Goal: Find specific page/section: Find specific page/section

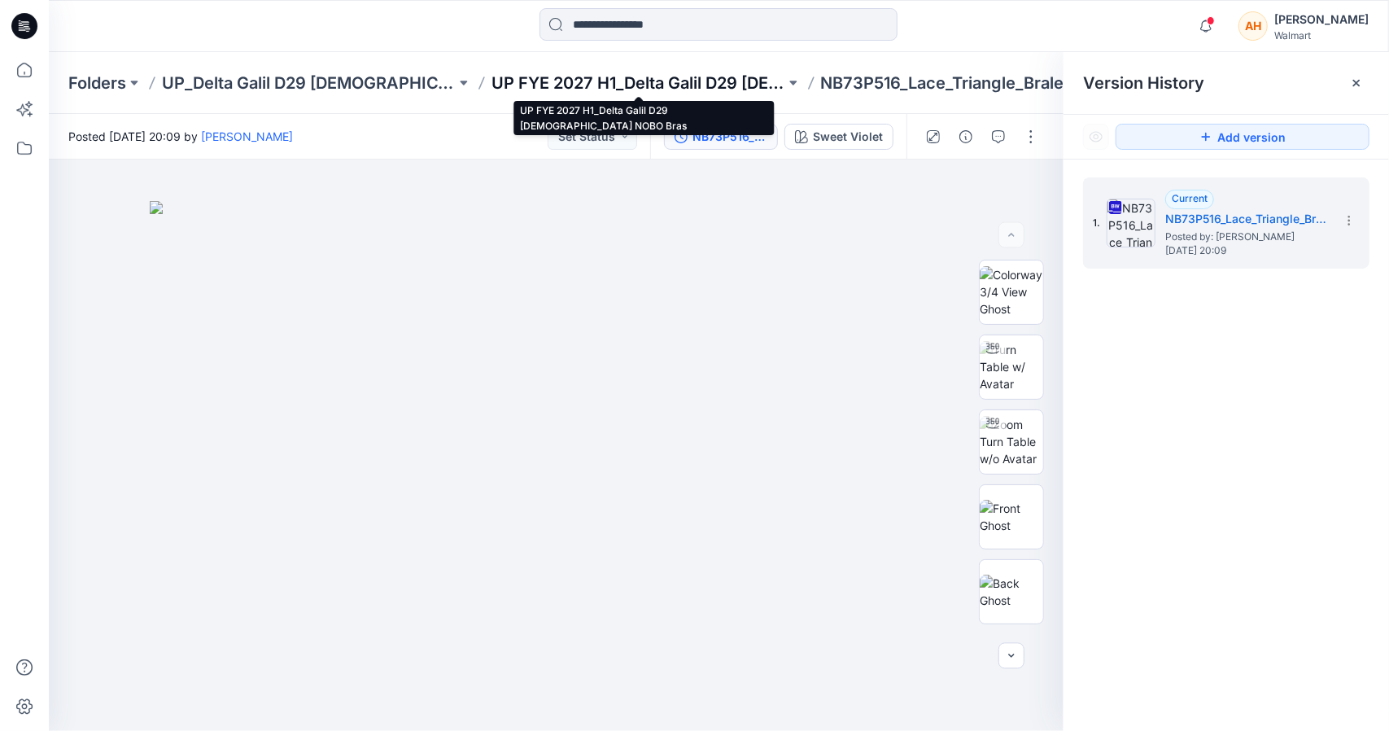
click at [647, 77] on p "UP FYE 2027 H1_Delta Galil D29 [DEMOGRAPHIC_DATA] NOBO Bras" at bounding box center [638, 83] width 294 height 23
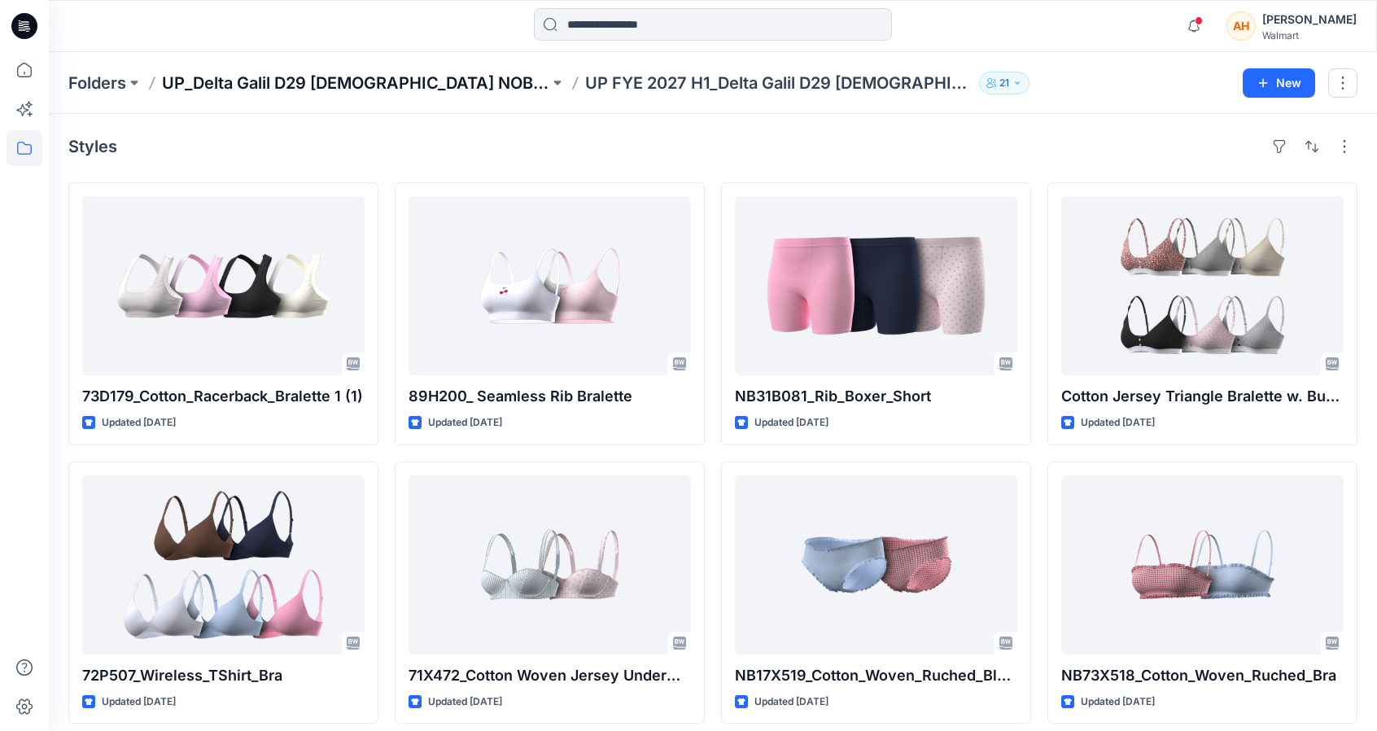
click at [447, 80] on p "UP_Delta Galil D29 [DEMOGRAPHIC_DATA] NOBO Intimates" at bounding box center [355, 83] width 387 height 23
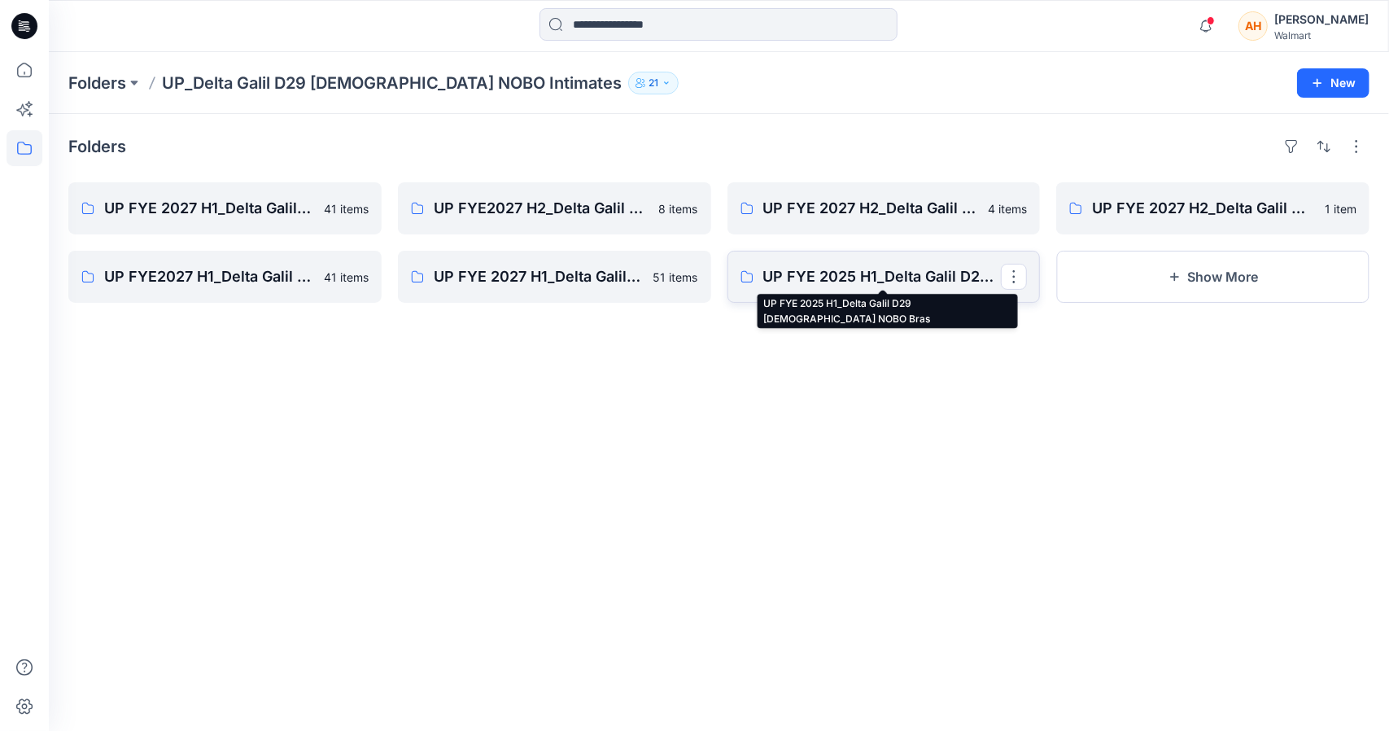
click at [892, 281] on p "UP FYE 2025 H1_Delta Galil D29 [DEMOGRAPHIC_DATA] NOBO Bras" at bounding box center [882, 276] width 238 height 23
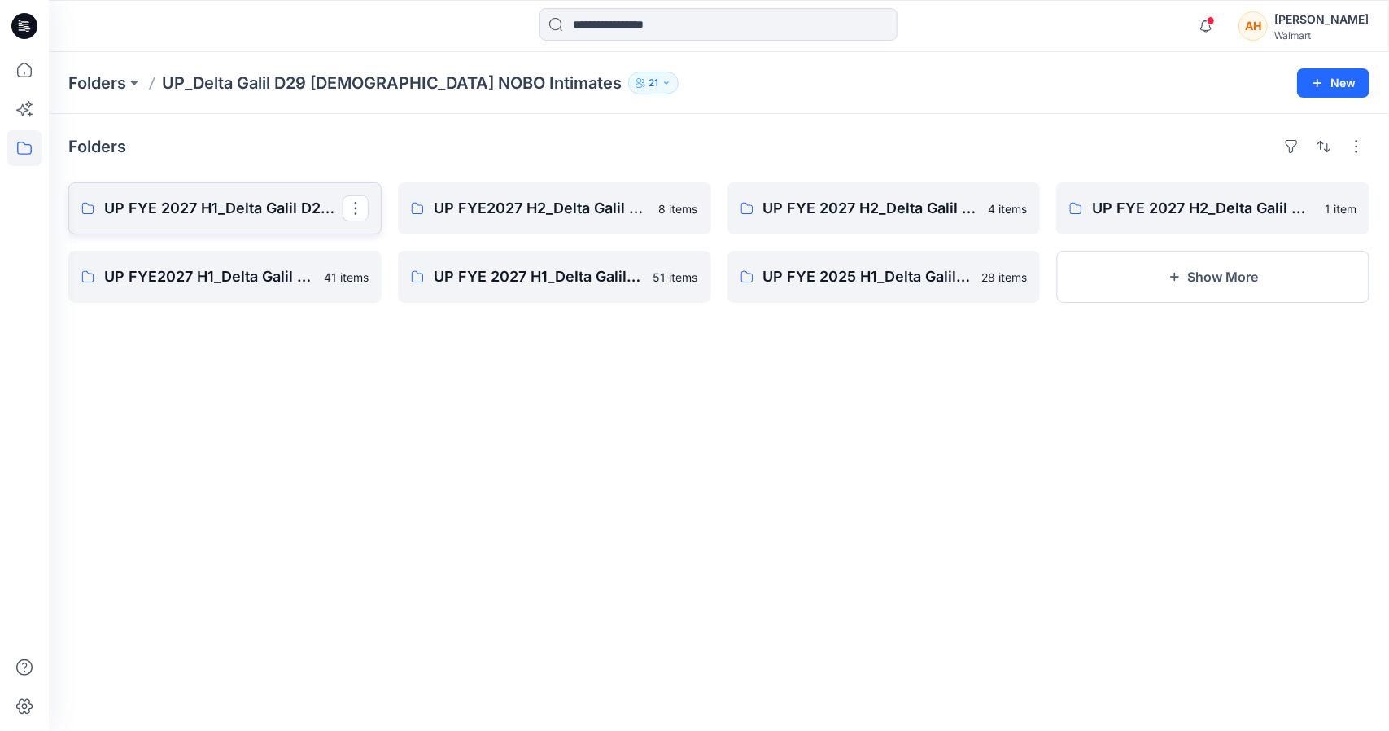
click at [262, 192] on link "UP FYE 2027 H1_Delta Galil D29 [DEMOGRAPHIC_DATA] NOBO Bras" at bounding box center [224, 208] width 313 height 52
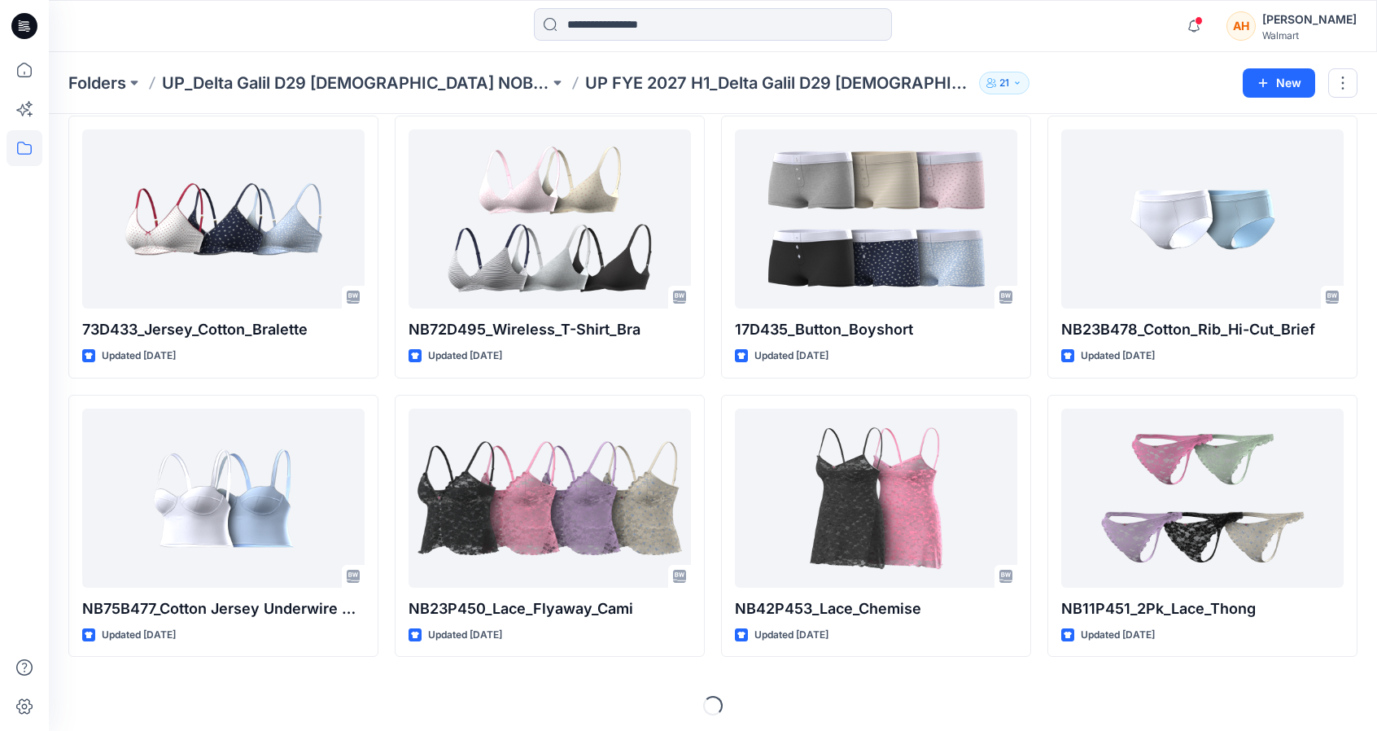
scroll to position [1181, 0]
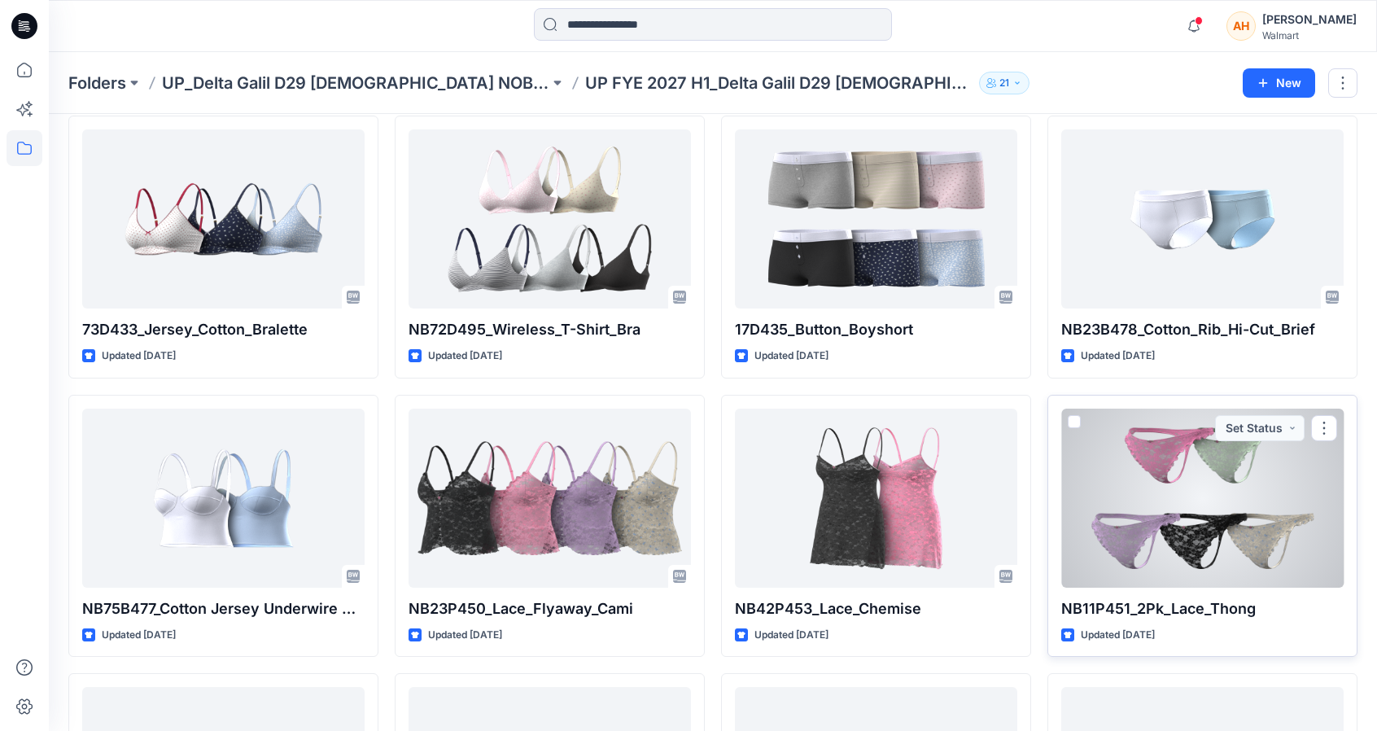
click at [1154, 498] on div at bounding box center [1202, 497] width 282 height 179
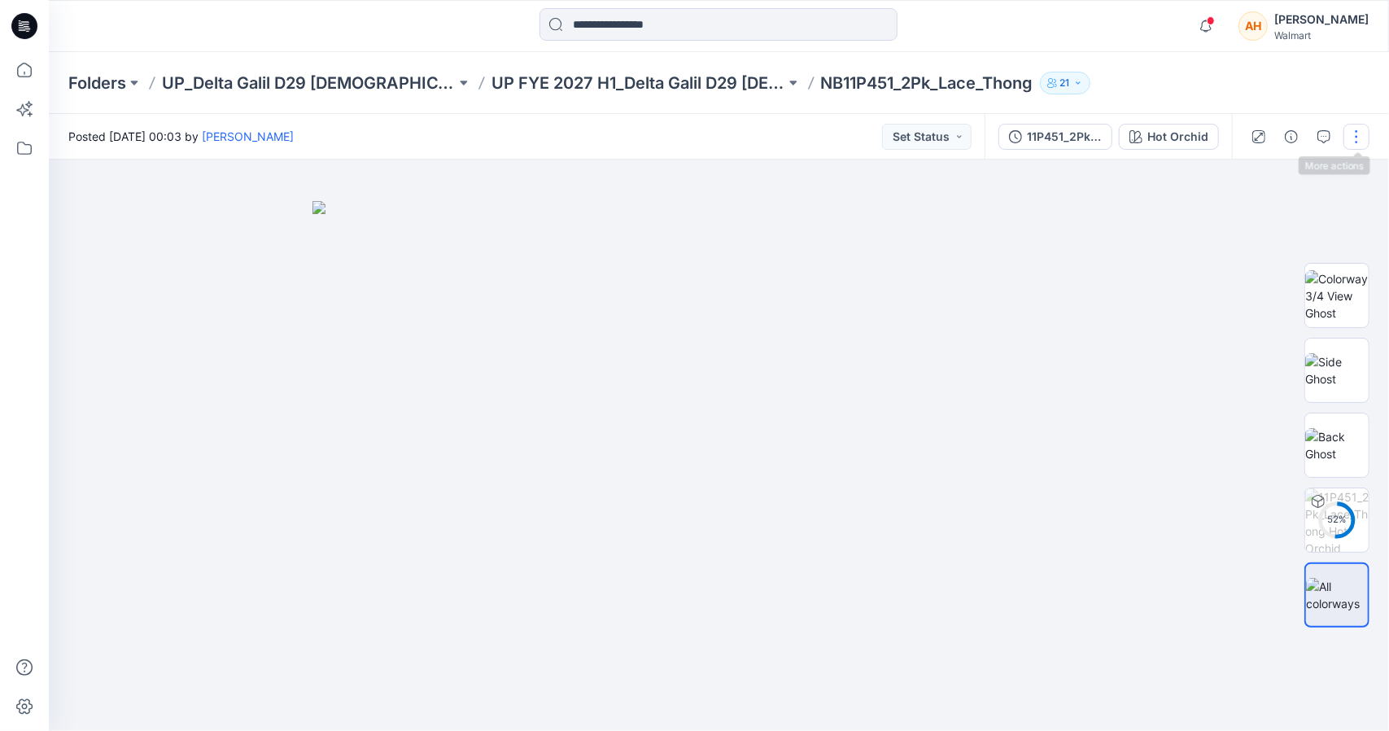
click at [1360, 140] on button "button" at bounding box center [1356, 137] width 26 height 26
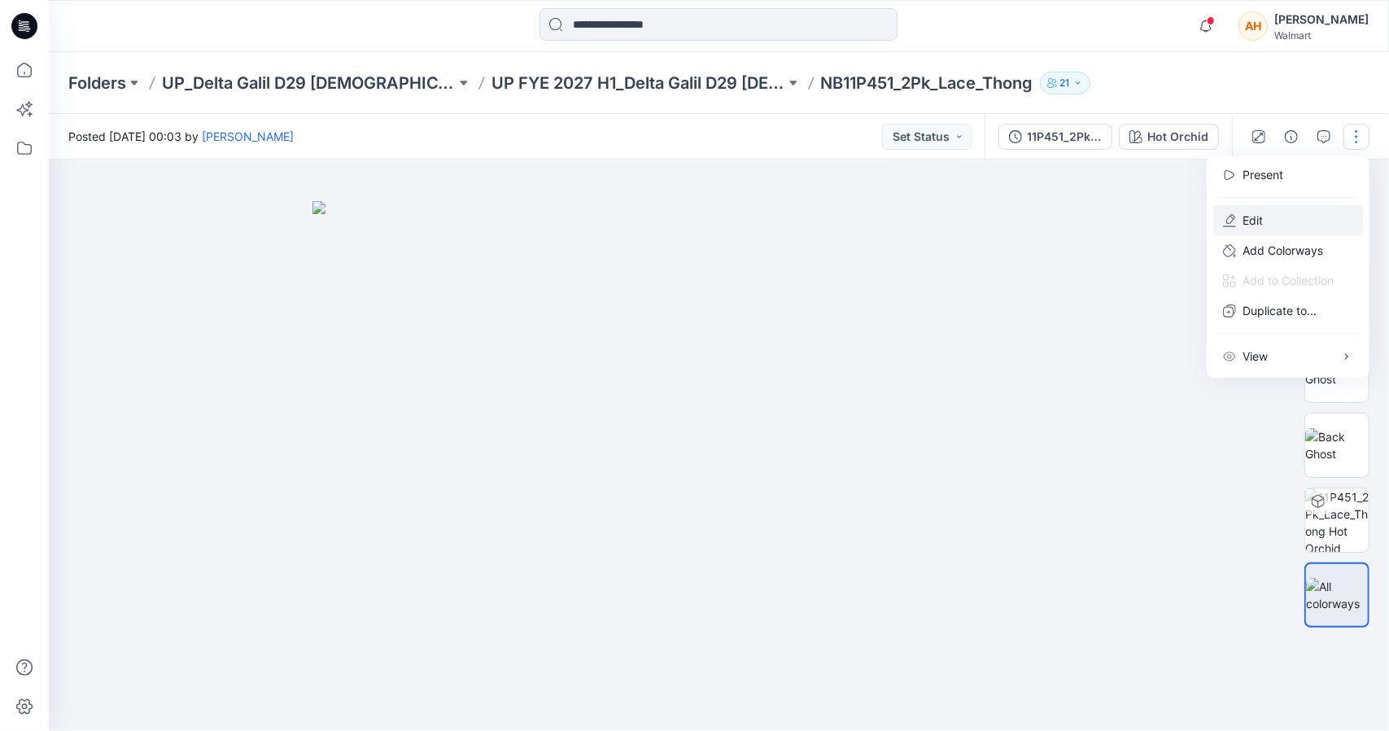
click at [1250, 222] on p "Edit" at bounding box center [1252, 220] width 20 height 17
click at [1337, 87] on div "Folders UP_Delta Galil D29 [DEMOGRAPHIC_DATA] NOBO Intimates UP FYE 2027 H1_Del…" at bounding box center [719, 83] width 1340 height 62
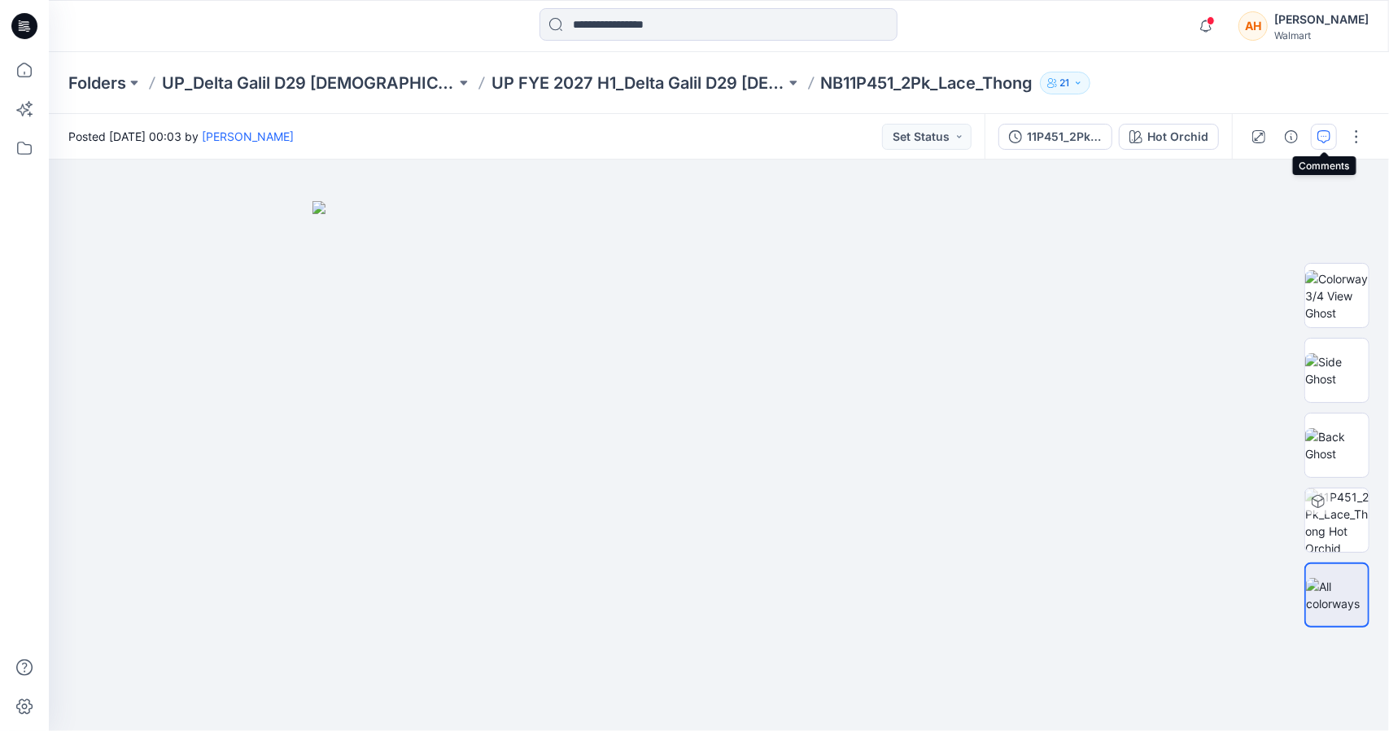
click at [1318, 137] on icon "button" at bounding box center [1323, 136] width 13 height 13
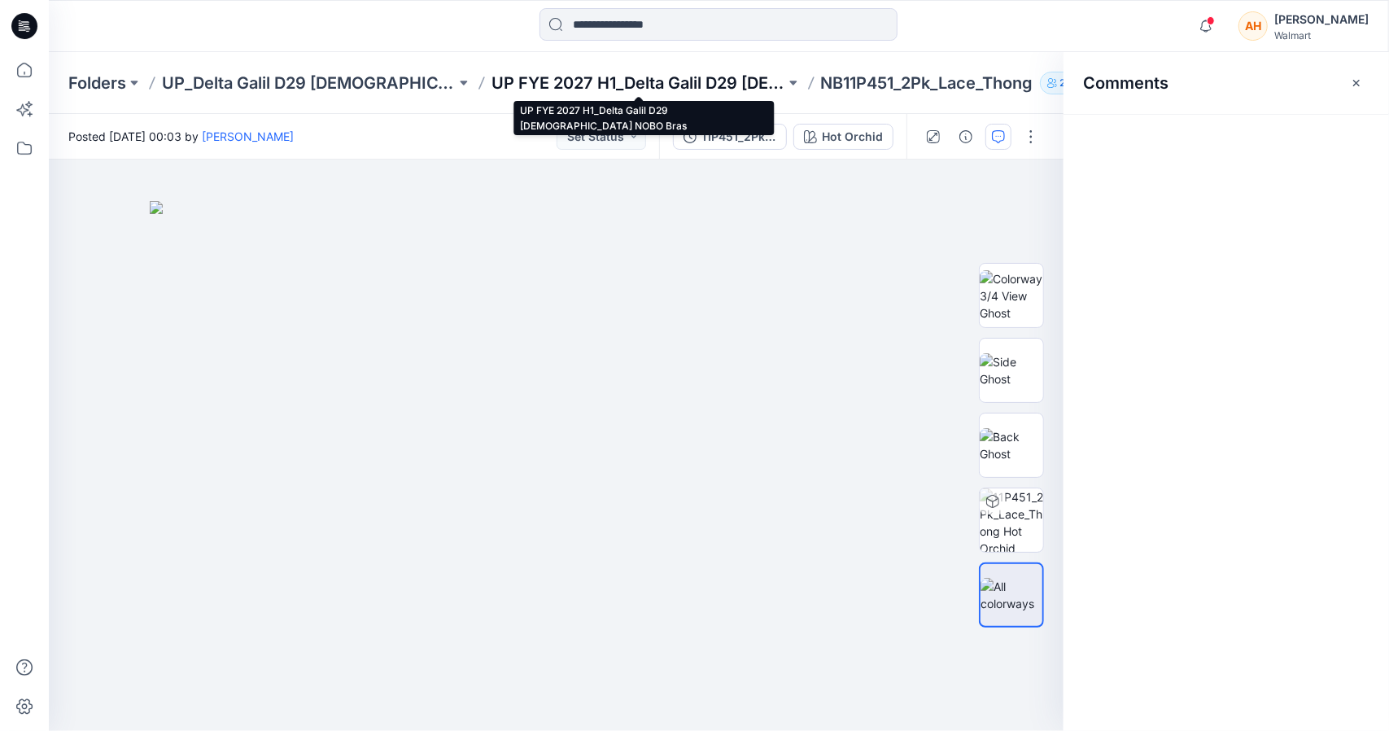
click at [697, 78] on p "UP FYE 2027 H1_Delta Galil D29 [DEMOGRAPHIC_DATA] NOBO Bras" at bounding box center [638, 83] width 294 height 23
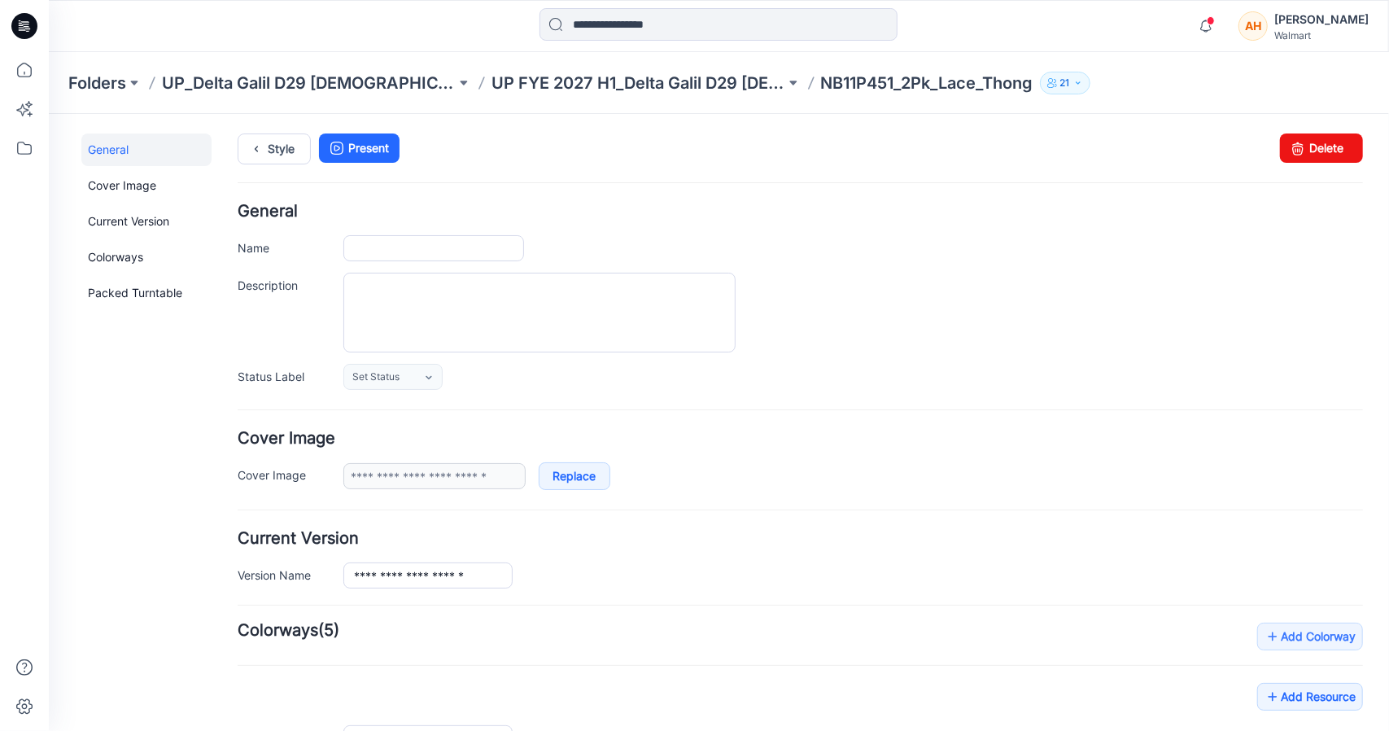
type input "**********"
click at [557, 96] on div "Folders UP_Delta Galil D29 [DEMOGRAPHIC_DATA] NOBO Intimates UP FYE 2027 H1_Del…" at bounding box center [719, 83] width 1340 height 62
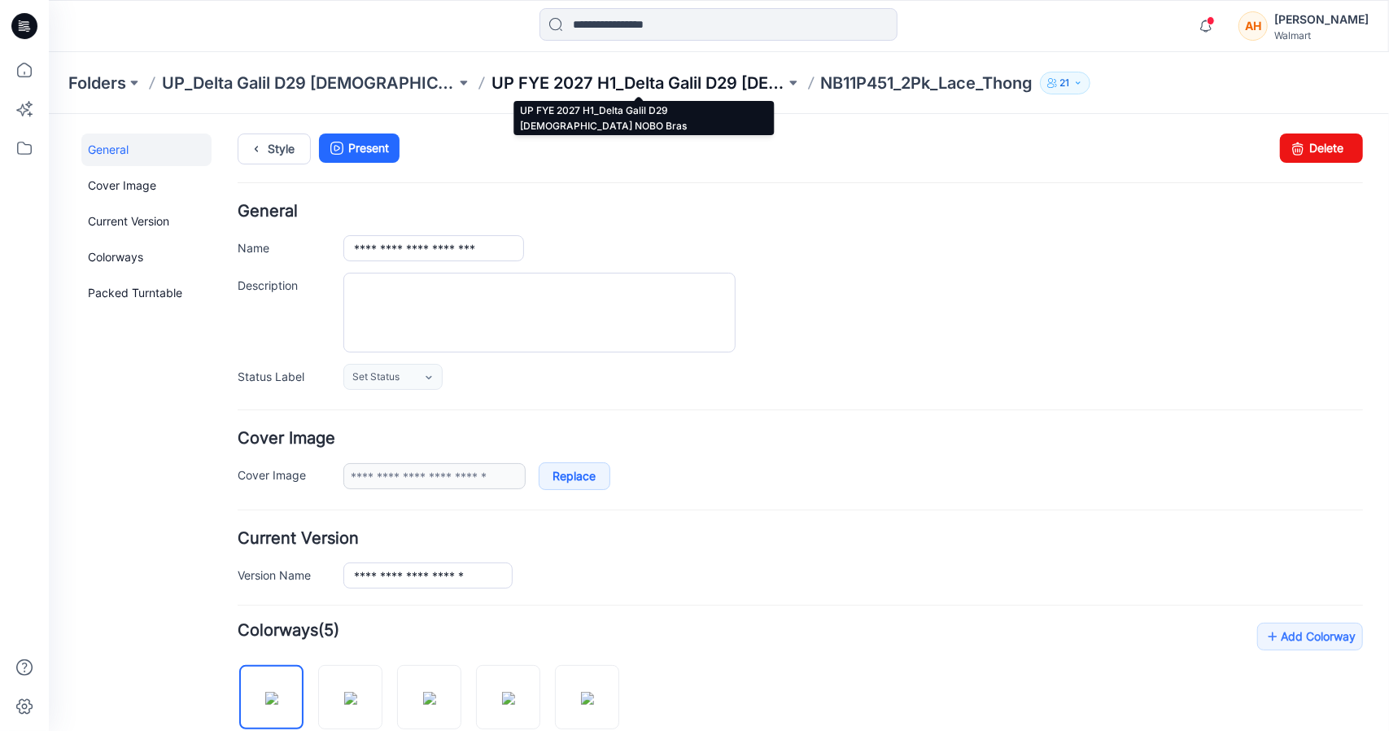
click at [557, 88] on p "UP FYE 2027 H1_Delta Galil D29 [DEMOGRAPHIC_DATA] NOBO Bras" at bounding box center [638, 83] width 294 height 23
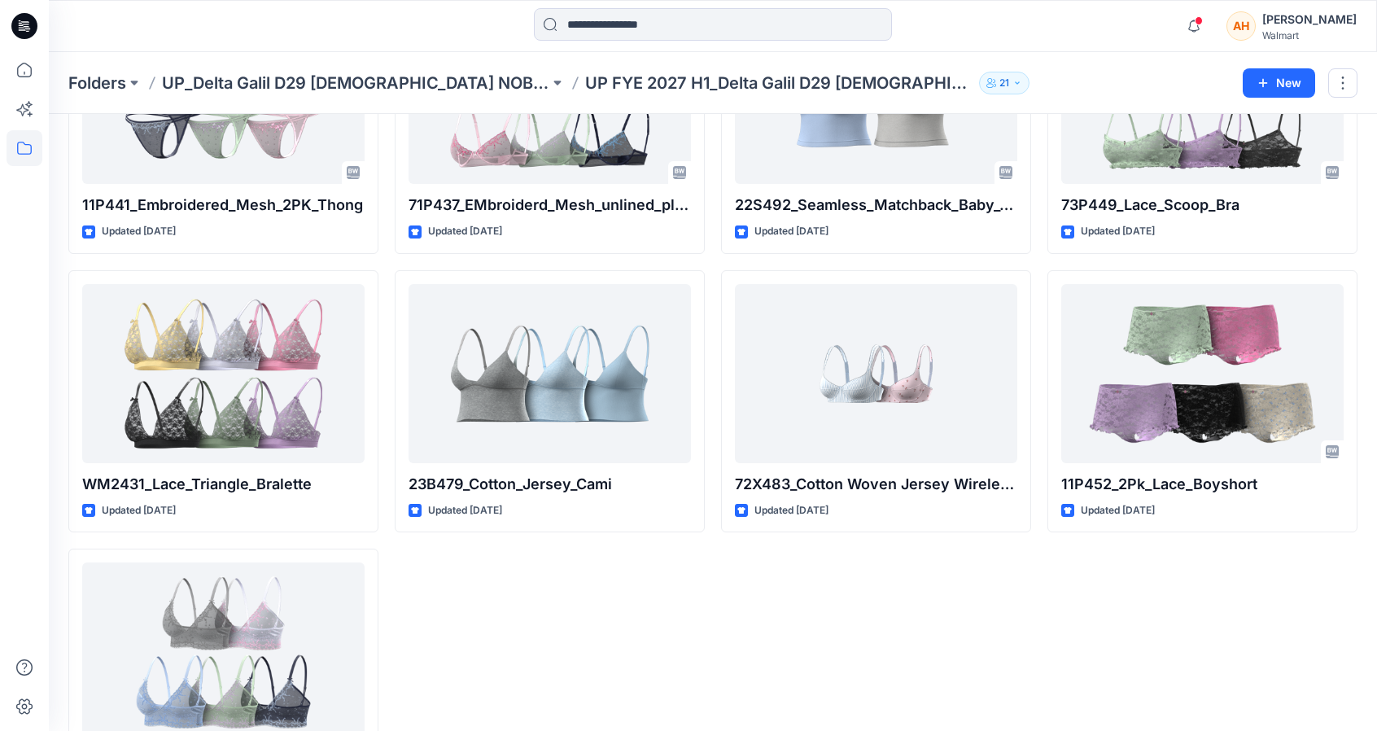
scroll to position [2504, 0]
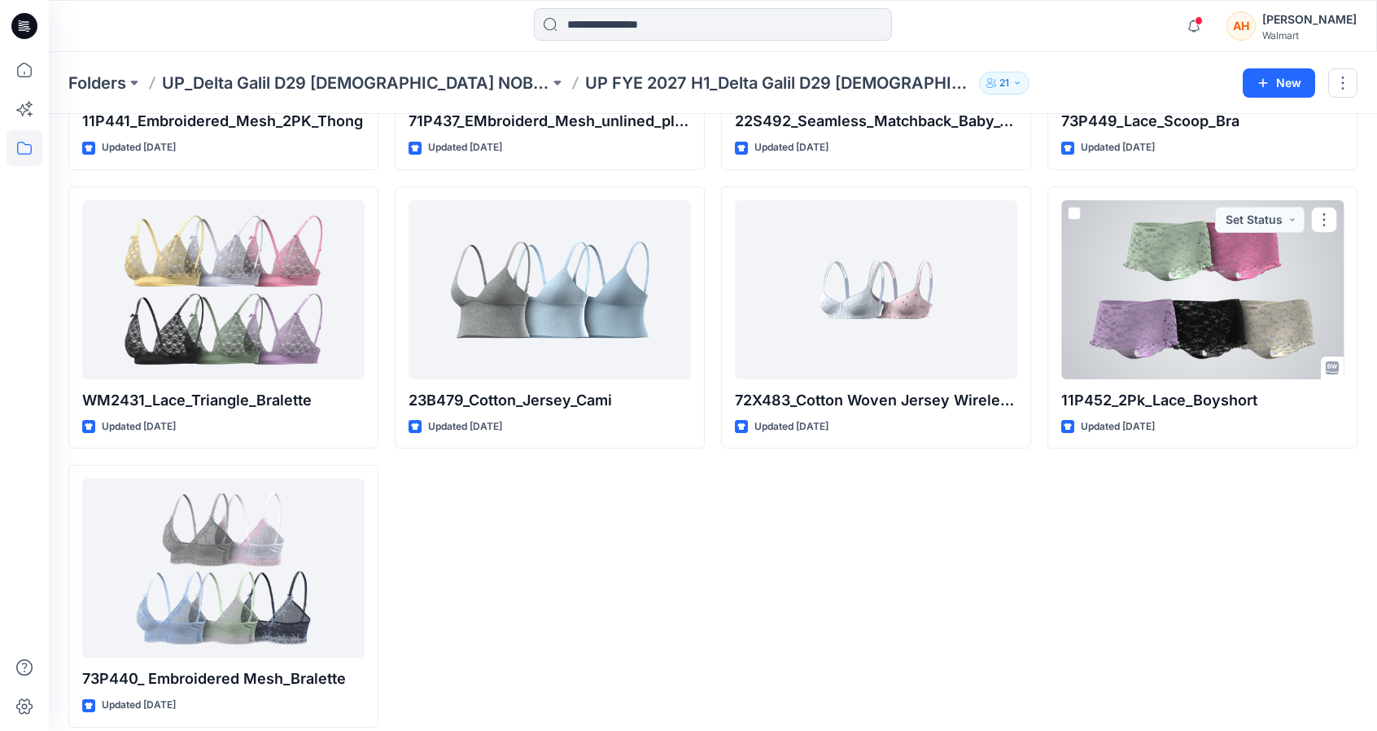
click at [1081, 341] on div at bounding box center [1202, 289] width 282 height 179
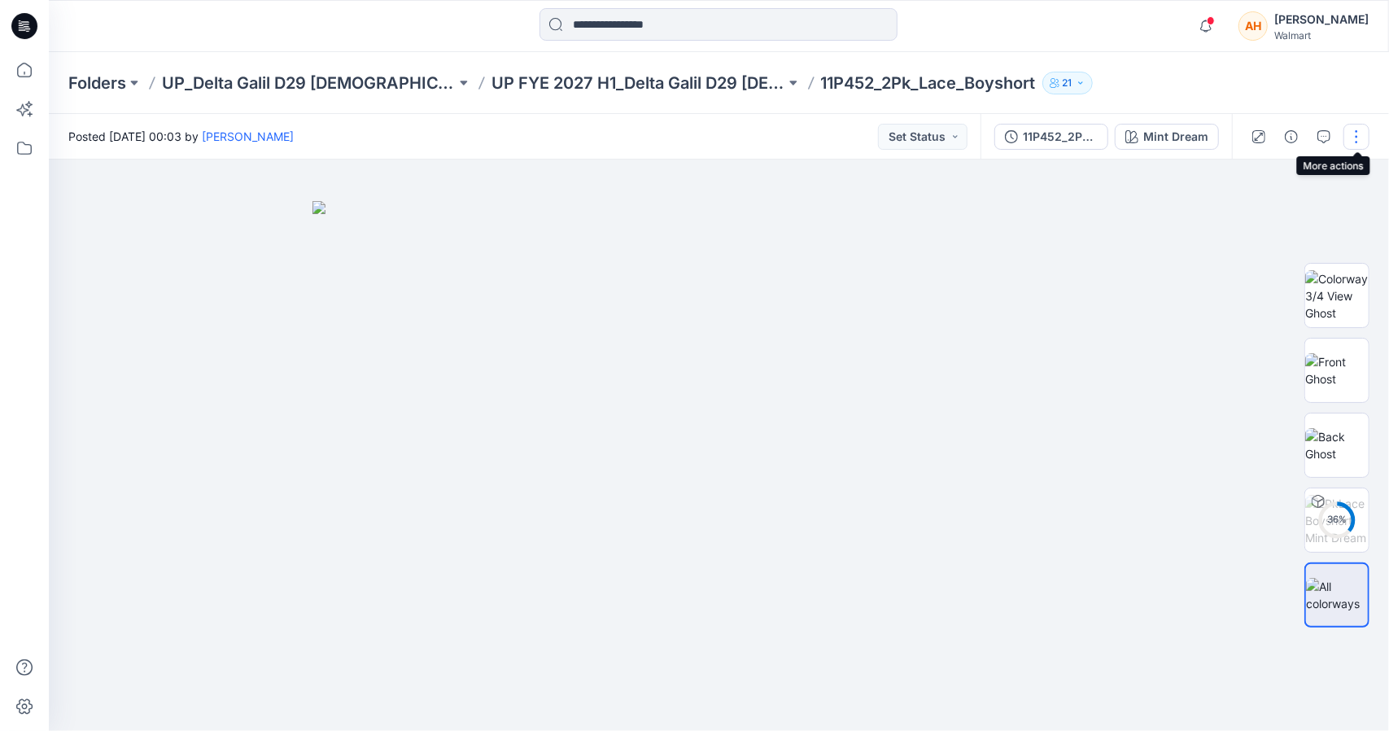
click at [1359, 129] on button "button" at bounding box center [1356, 137] width 26 height 26
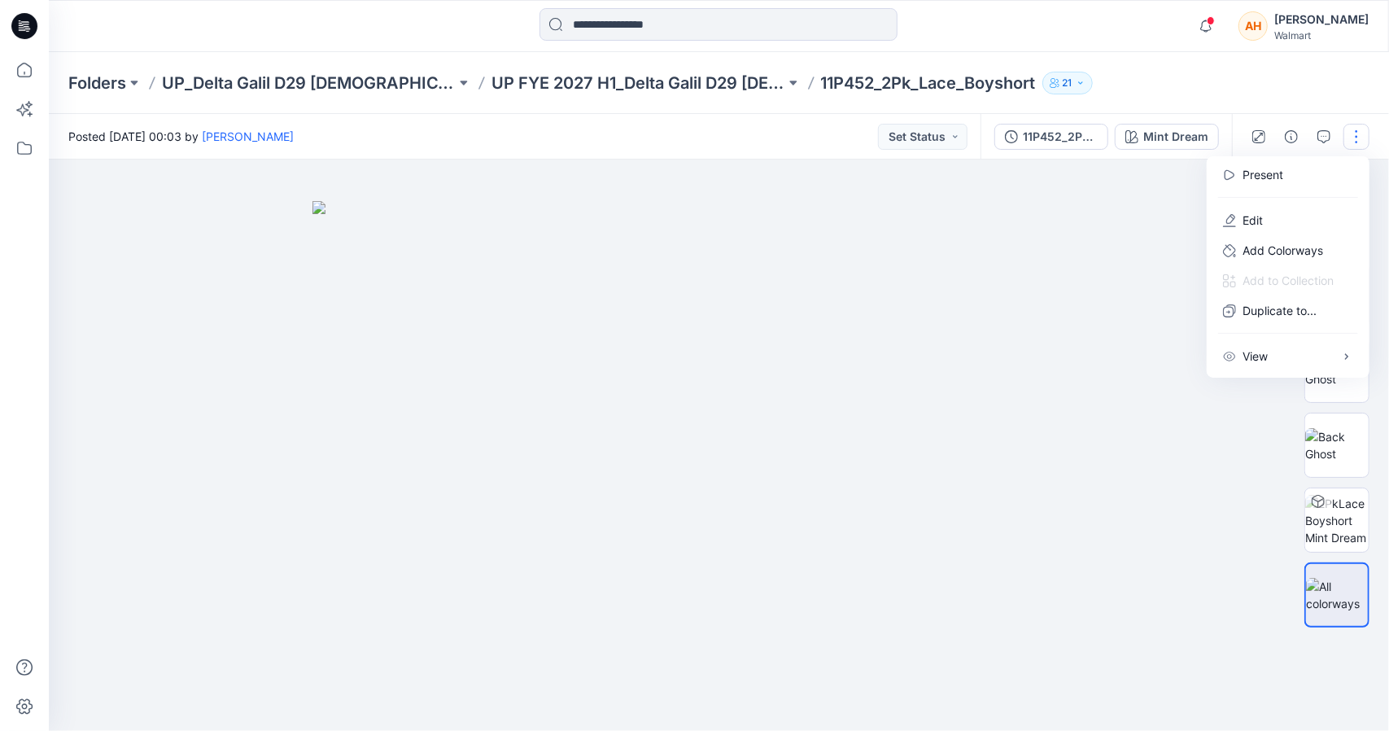
click at [1215, 76] on div "Folders UP_Delta Galil D29 Ladies NOBO Intimates UP FYE 2027 H1_Delta Galil D29…" at bounding box center [655, 83] width 1174 height 23
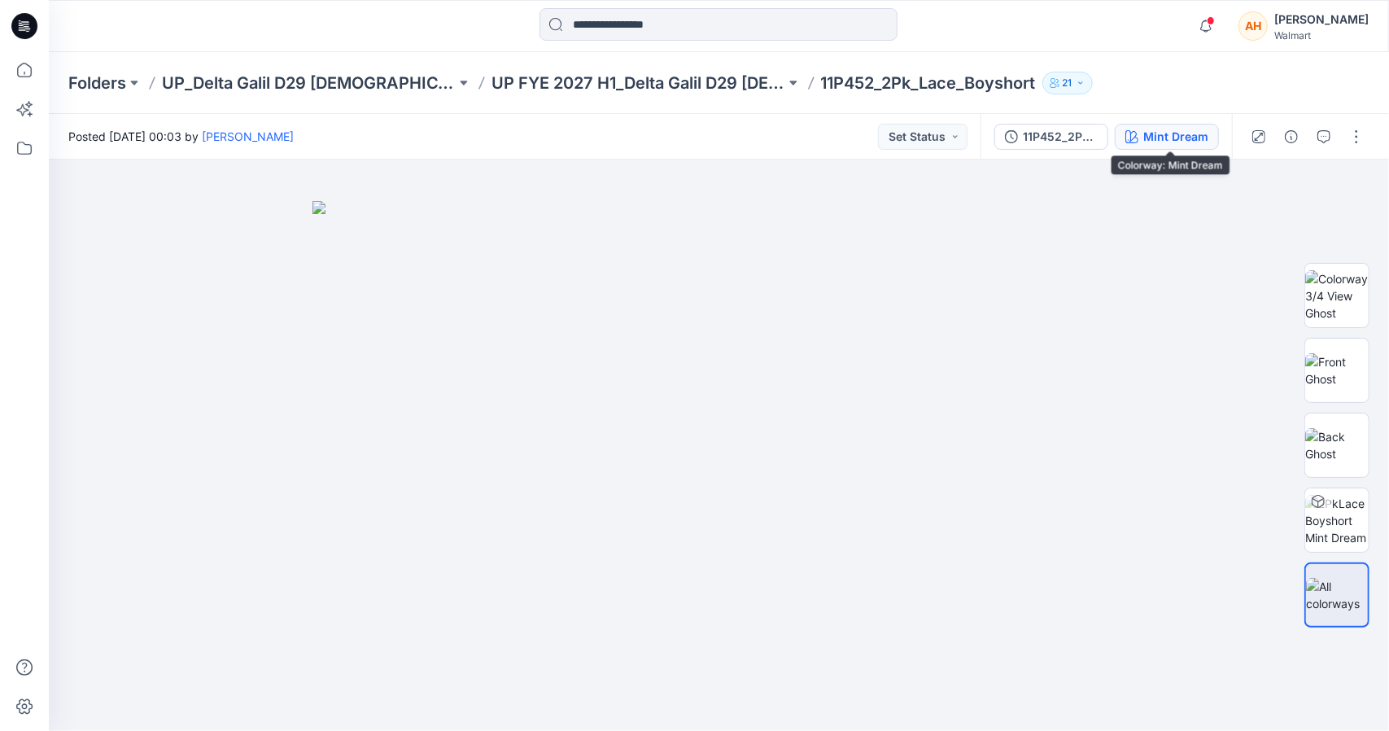
click at [1170, 124] on button "Mint Dream" at bounding box center [1167, 137] width 104 height 26
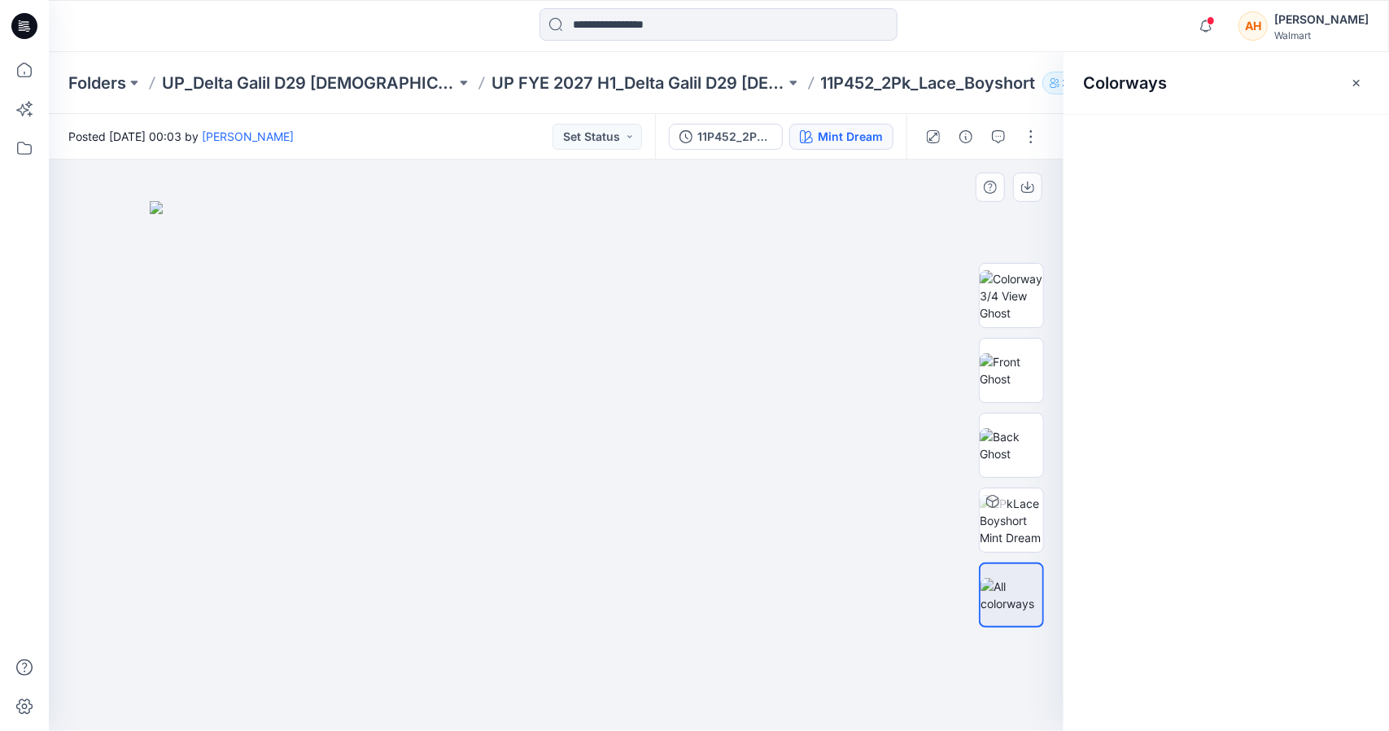
click at [975, 168] on div at bounding box center [556, 444] width 1015 height 571
click at [853, 174] on div at bounding box center [556, 444] width 1015 height 571
click at [1359, 84] on icon "button" at bounding box center [1356, 82] width 7 height 7
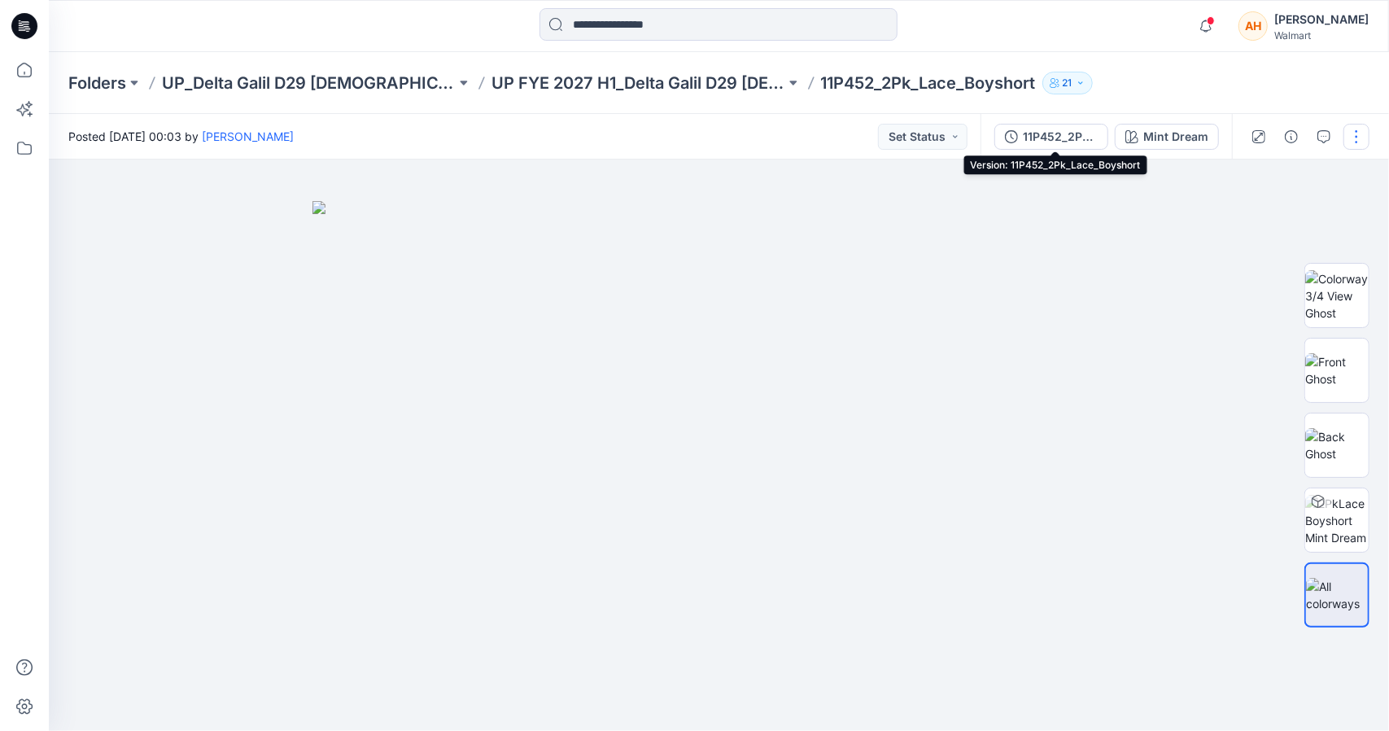
click at [1041, 139] on div "11P452_2Pk_Lace_Boyshort" at bounding box center [1060, 137] width 75 height 18
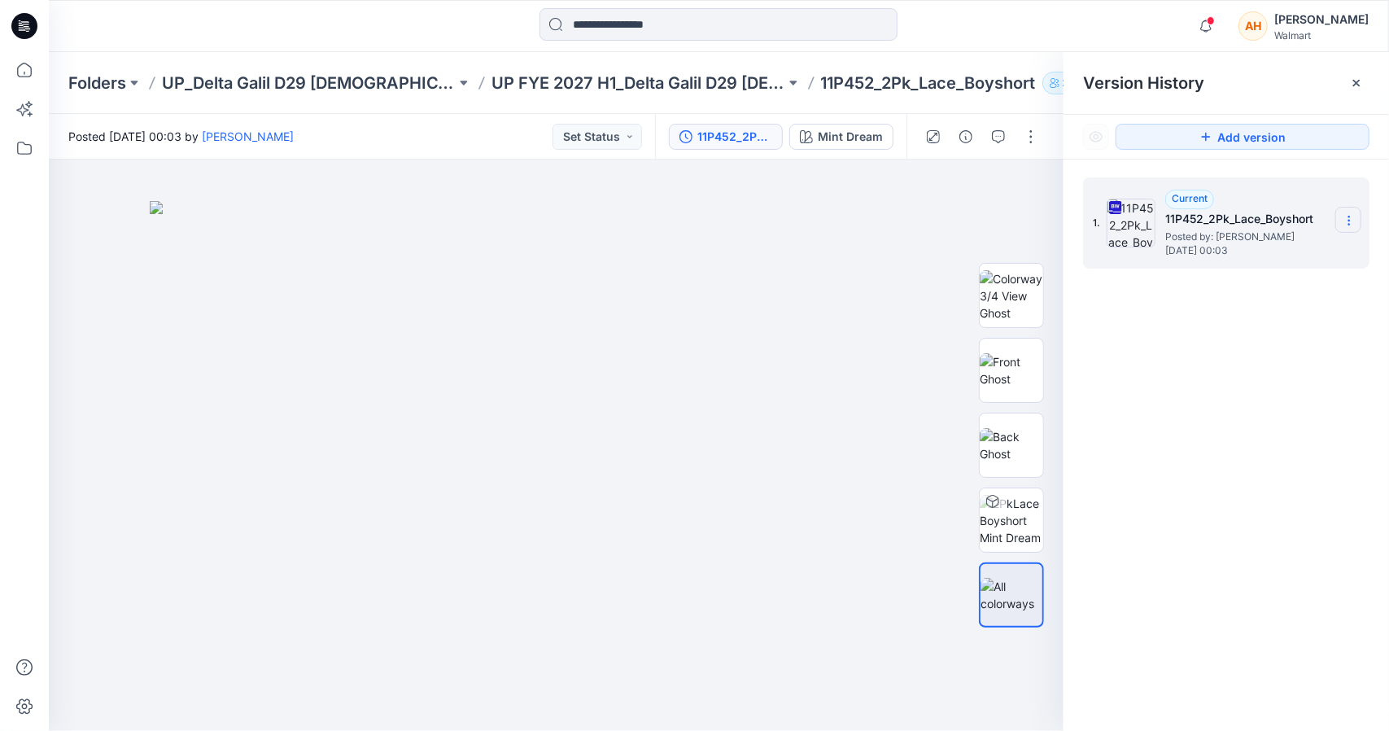
click at [1353, 212] on section at bounding box center [1348, 220] width 26 height 26
click at [1226, 255] on span "Download Source BW File" at bounding box center [1266, 252] width 136 height 20
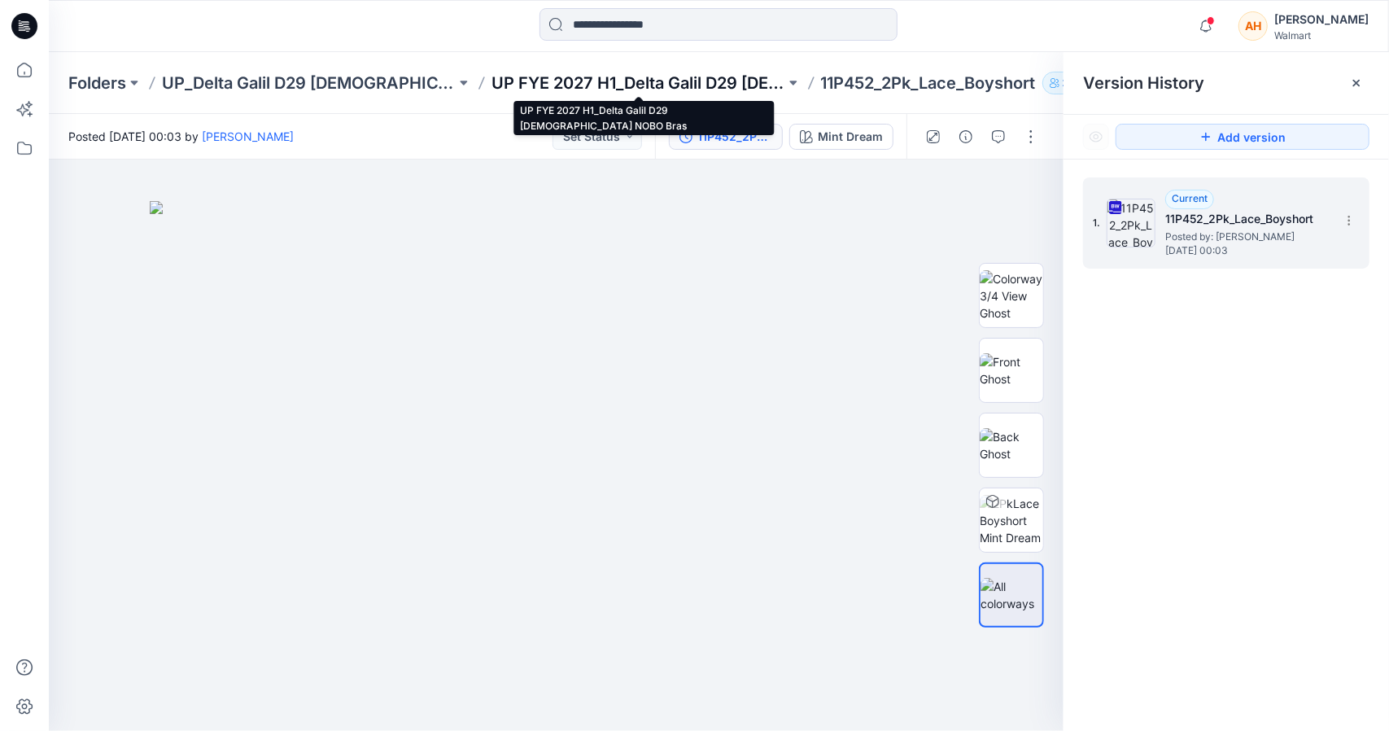
click at [686, 81] on p "UP FYE 2027 H1_Delta Galil D29 [DEMOGRAPHIC_DATA] NOBO Bras" at bounding box center [638, 83] width 294 height 23
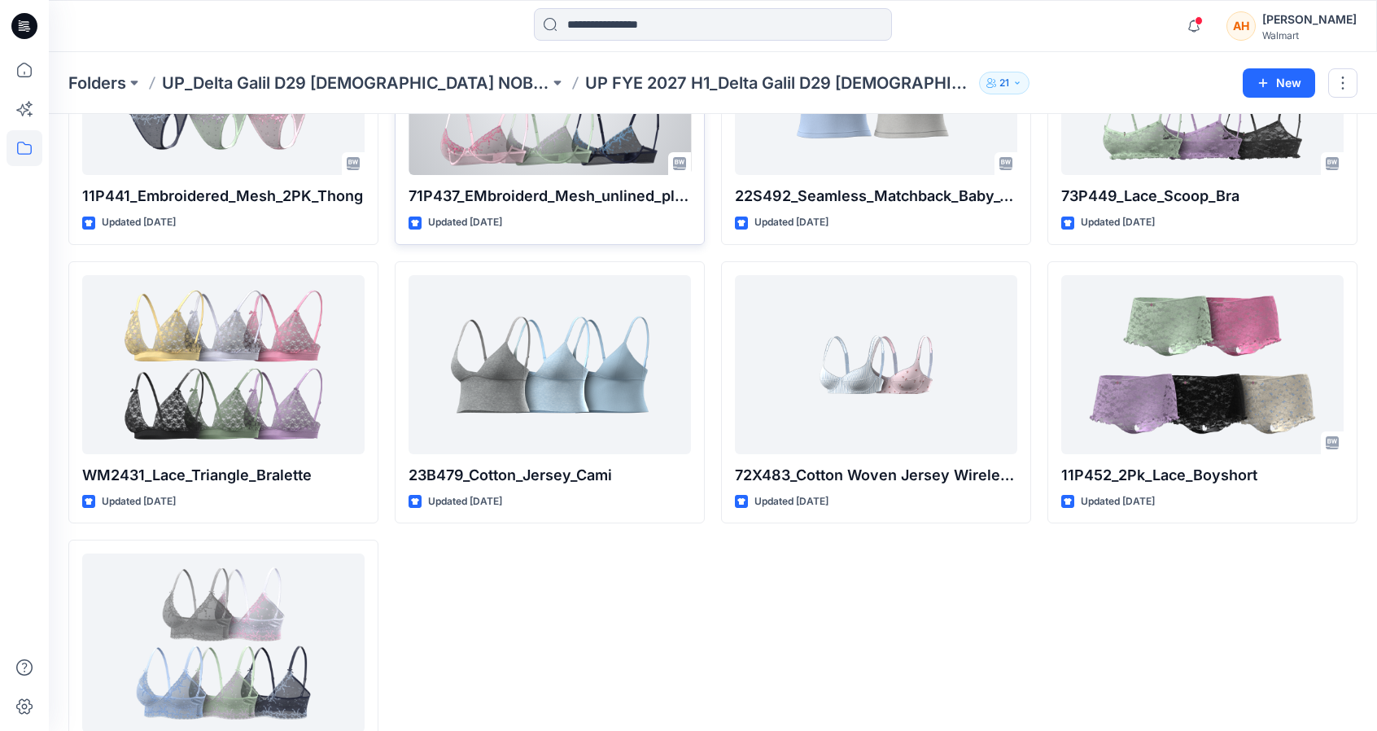
scroll to position [2514, 0]
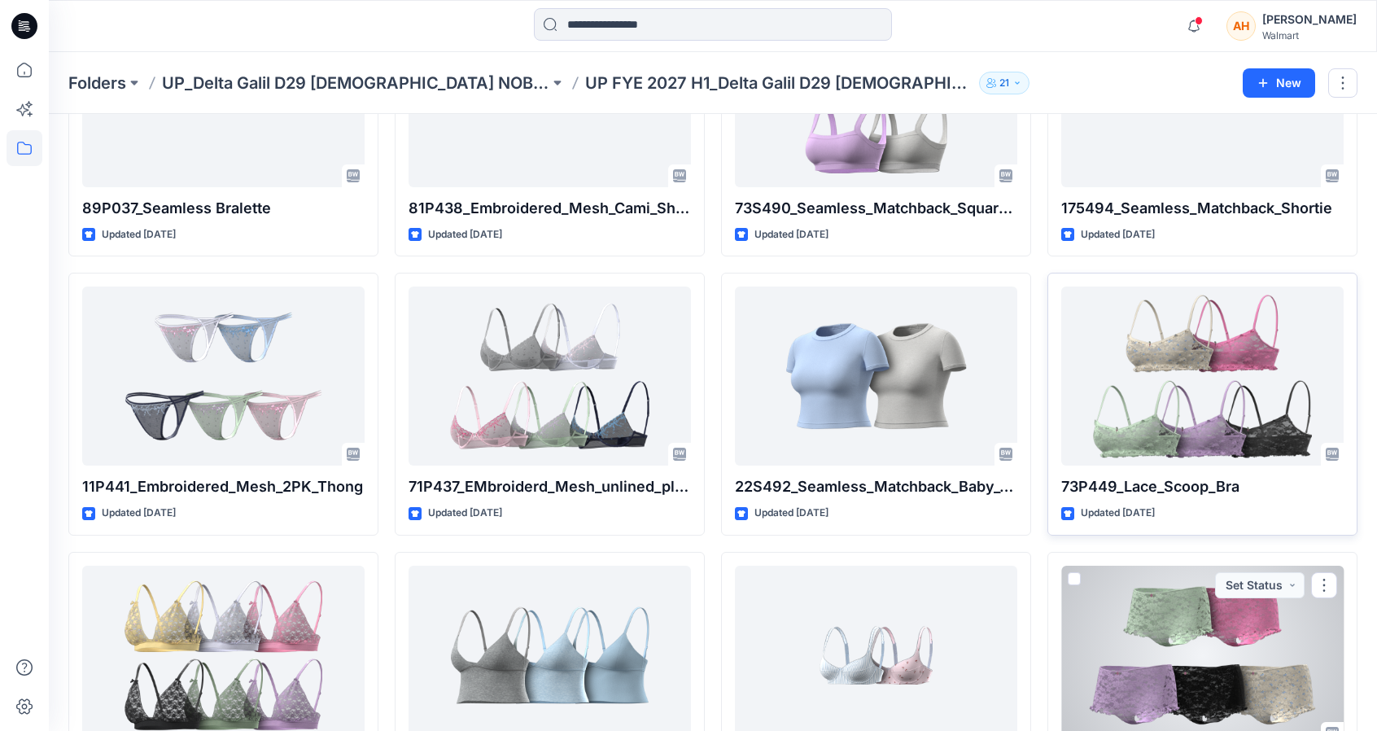
scroll to position [2107, 0]
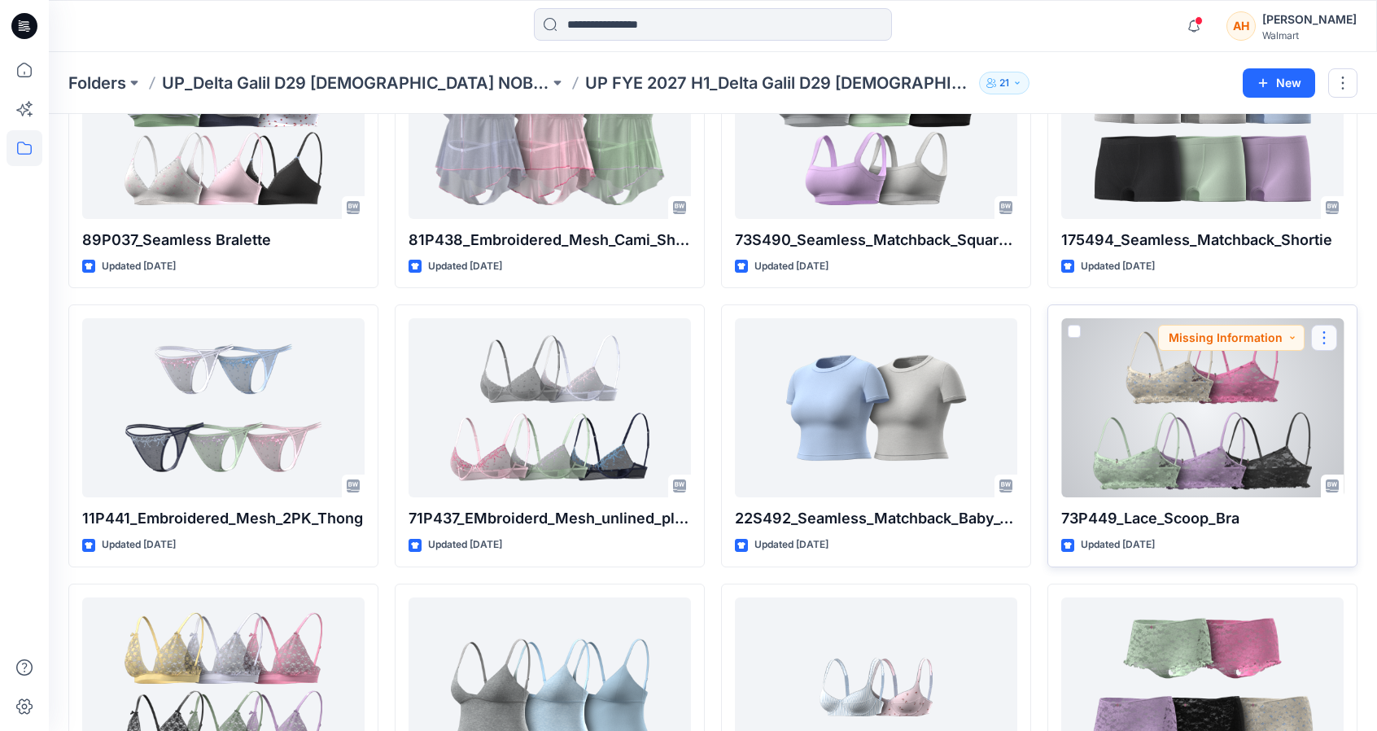
click at [1332, 331] on button "button" at bounding box center [1324, 338] width 26 height 26
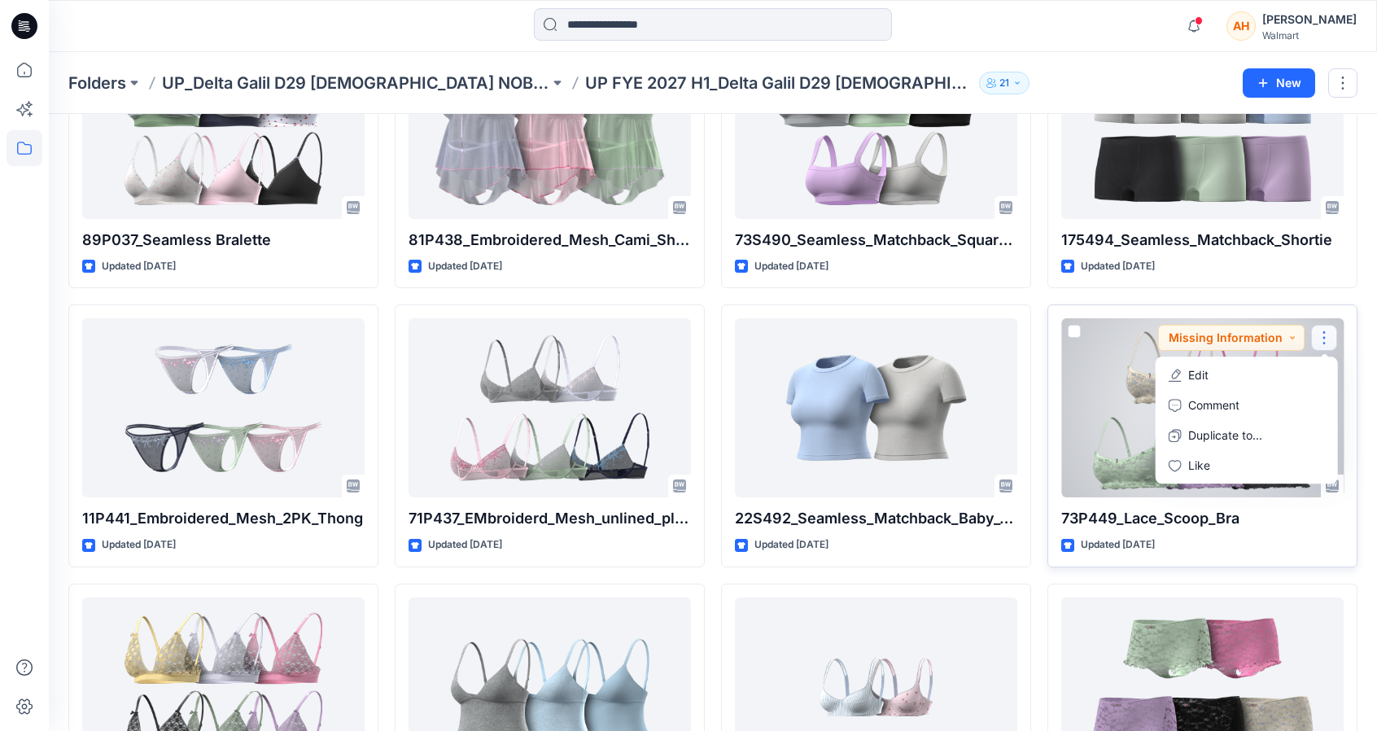
click at [1115, 369] on div at bounding box center [1202, 407] width 282 height 179
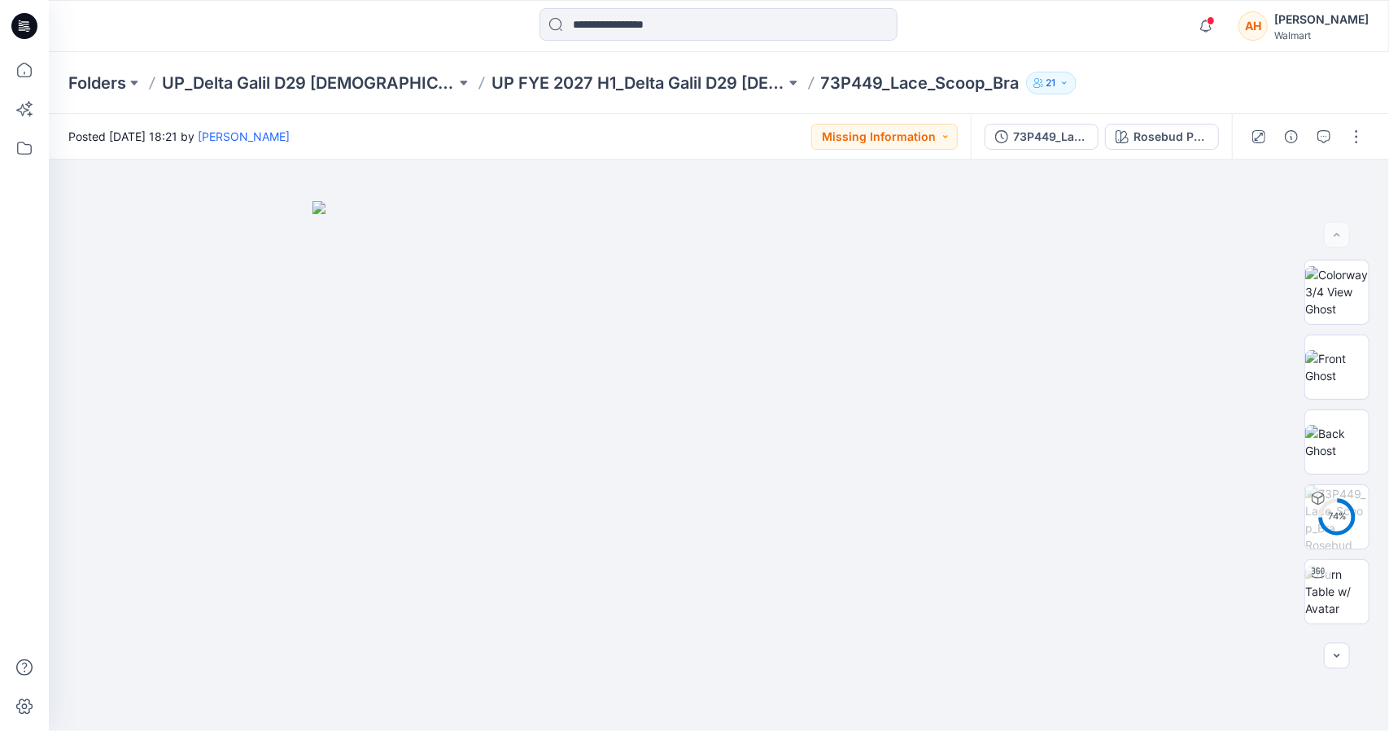
click at [1339, 137] on div at bounding box center [1307, 137] width 151 height 46
click at [1355, 139] on button "button" at bounding box center [1356, 137] width 26 height 26
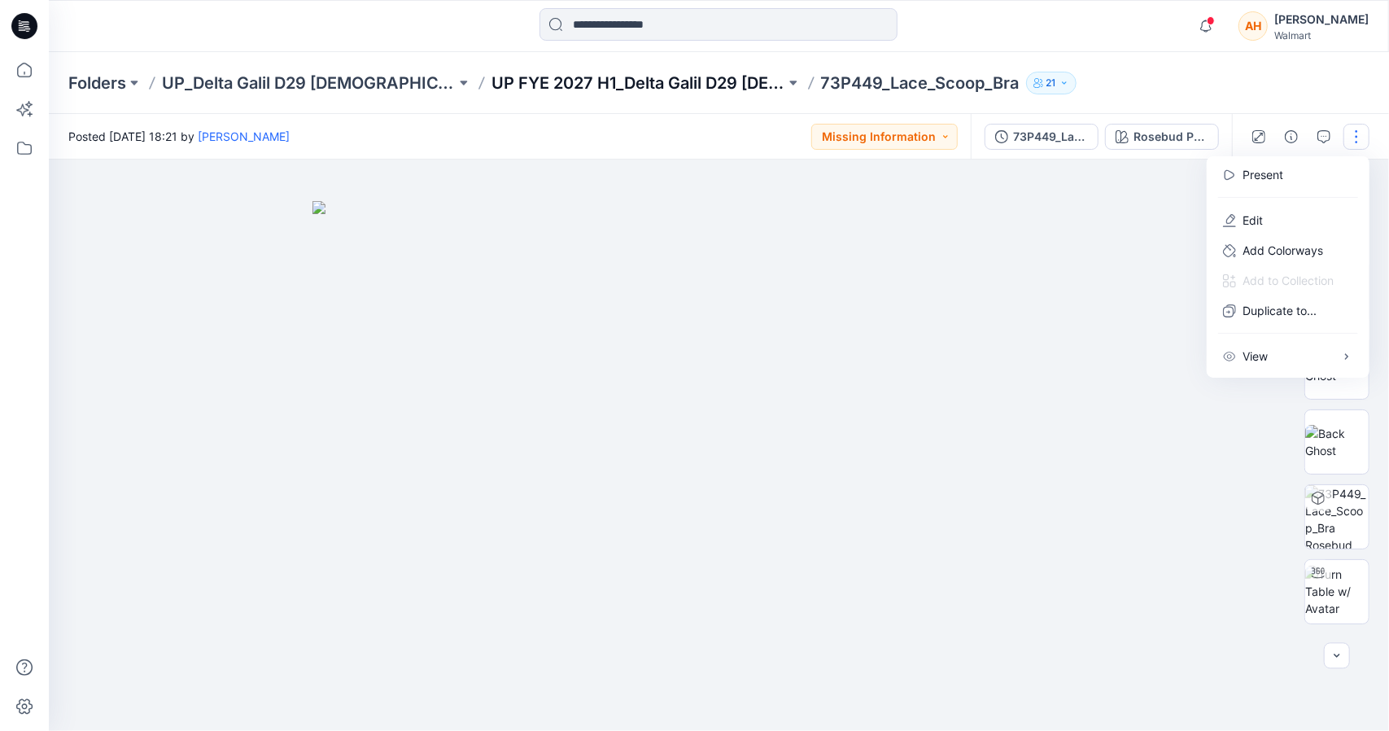
click at [545, 77] on p "UP FYE 2027 H1_Delta Galil D29 [DEMOGRAPHIC_DATA] NOBO Bras" at bounding box center [638, 83] width 294 height 23
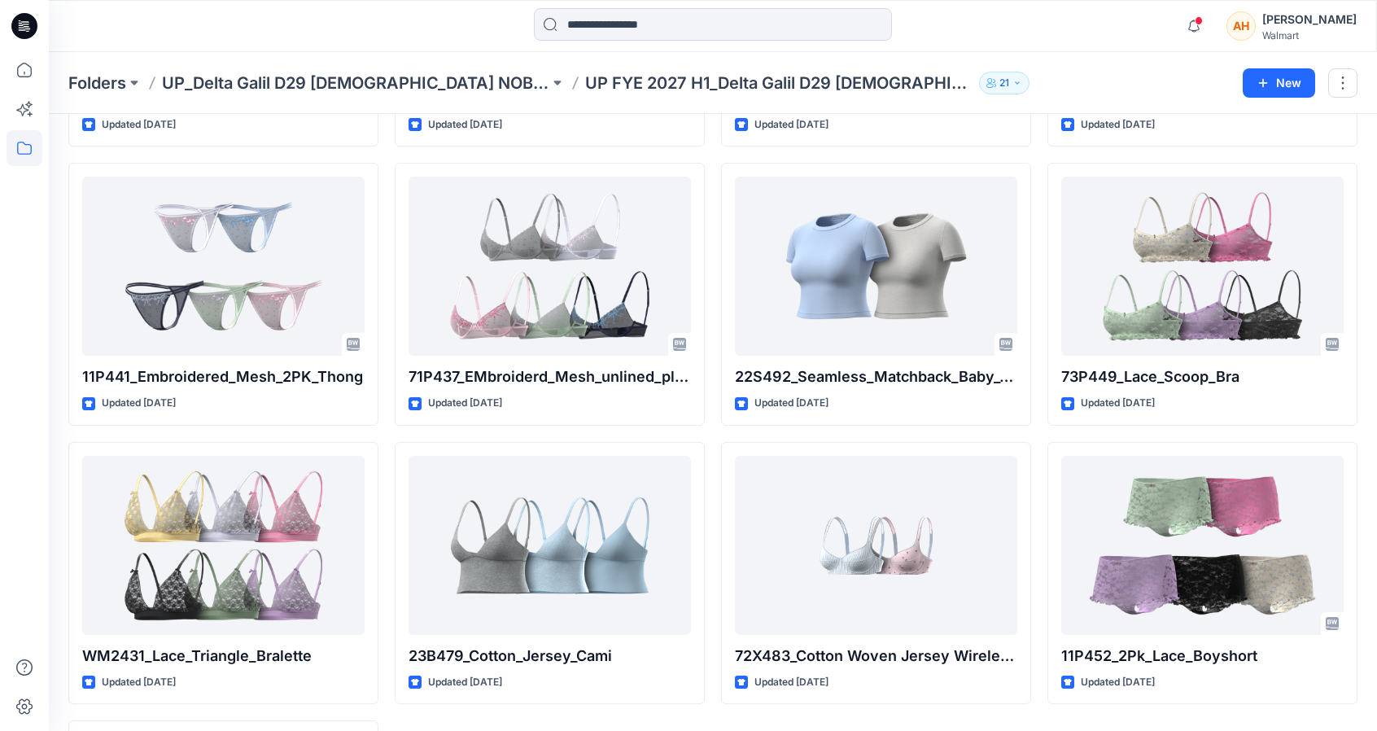
scroll to position [2278, 0]
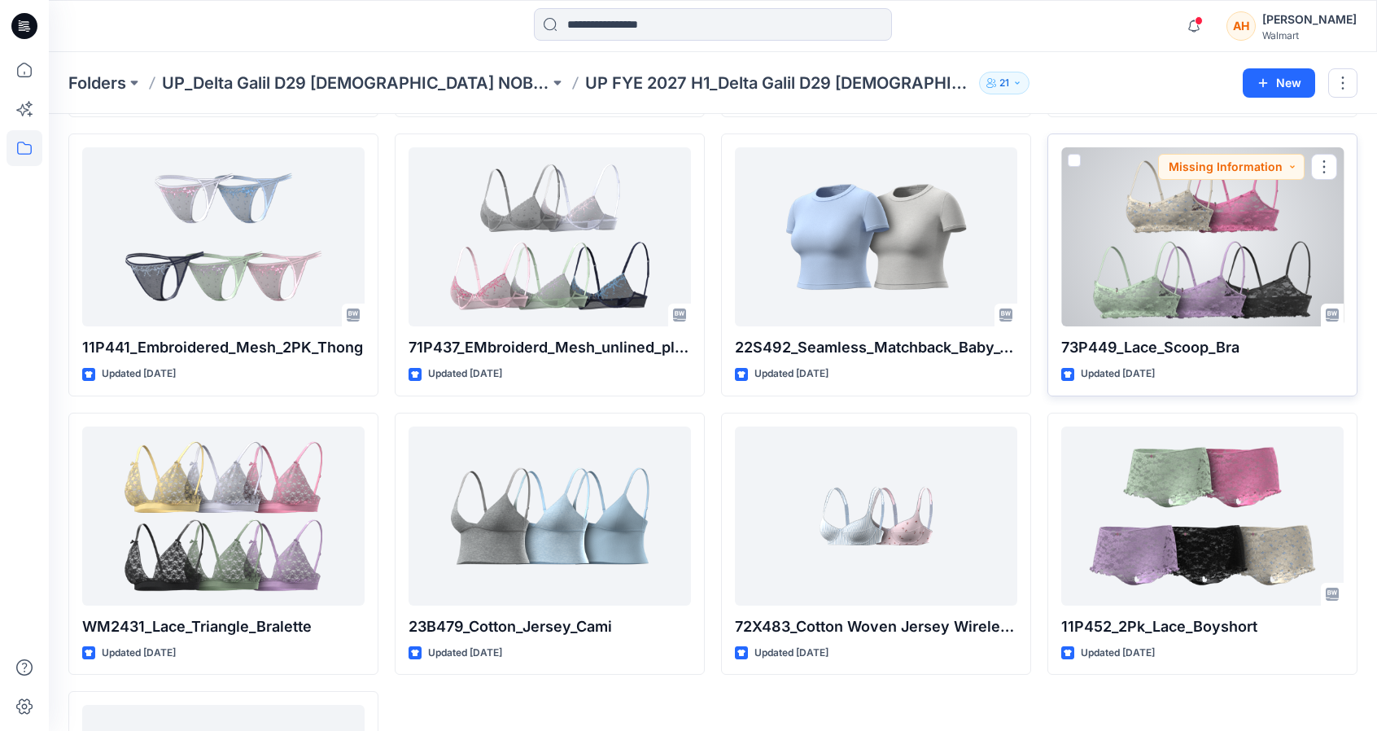
click at [1129, 286] on div at bounding box center [1202, 236] width 282 height 179
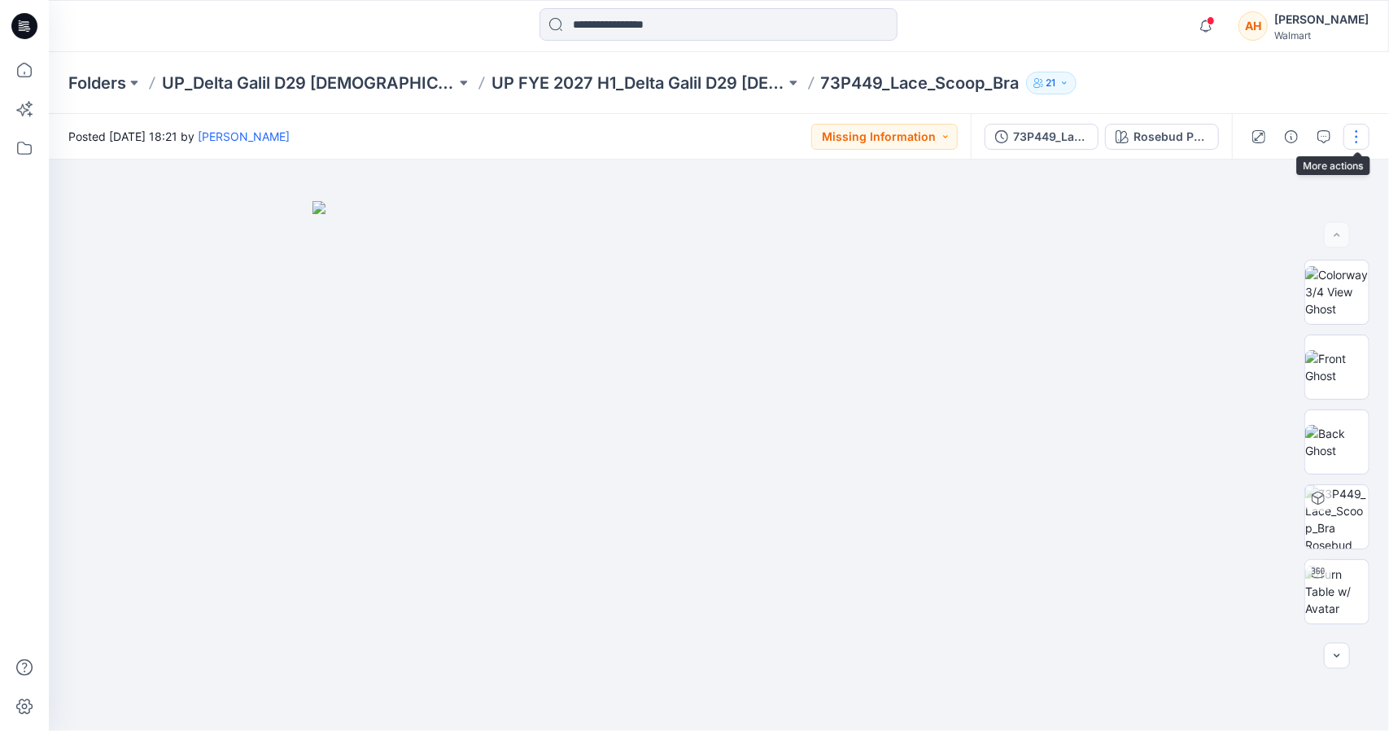
click at [1362, 134] on button "button" at bounding box center [1356, 137] width 26 height 26
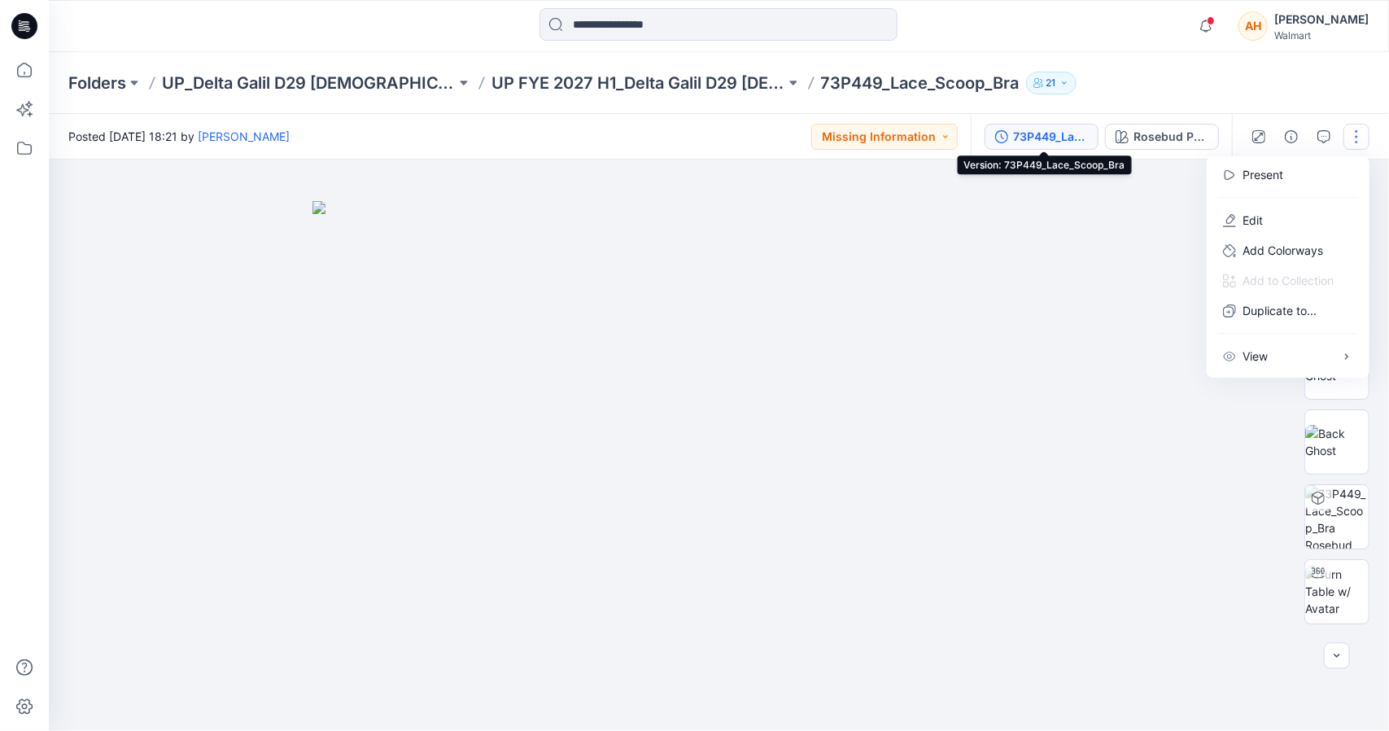
click at [1022, 132] on div "73P449_Lace_Scoop_Bra" at bounding box center [1050, 137] width 75 height 18
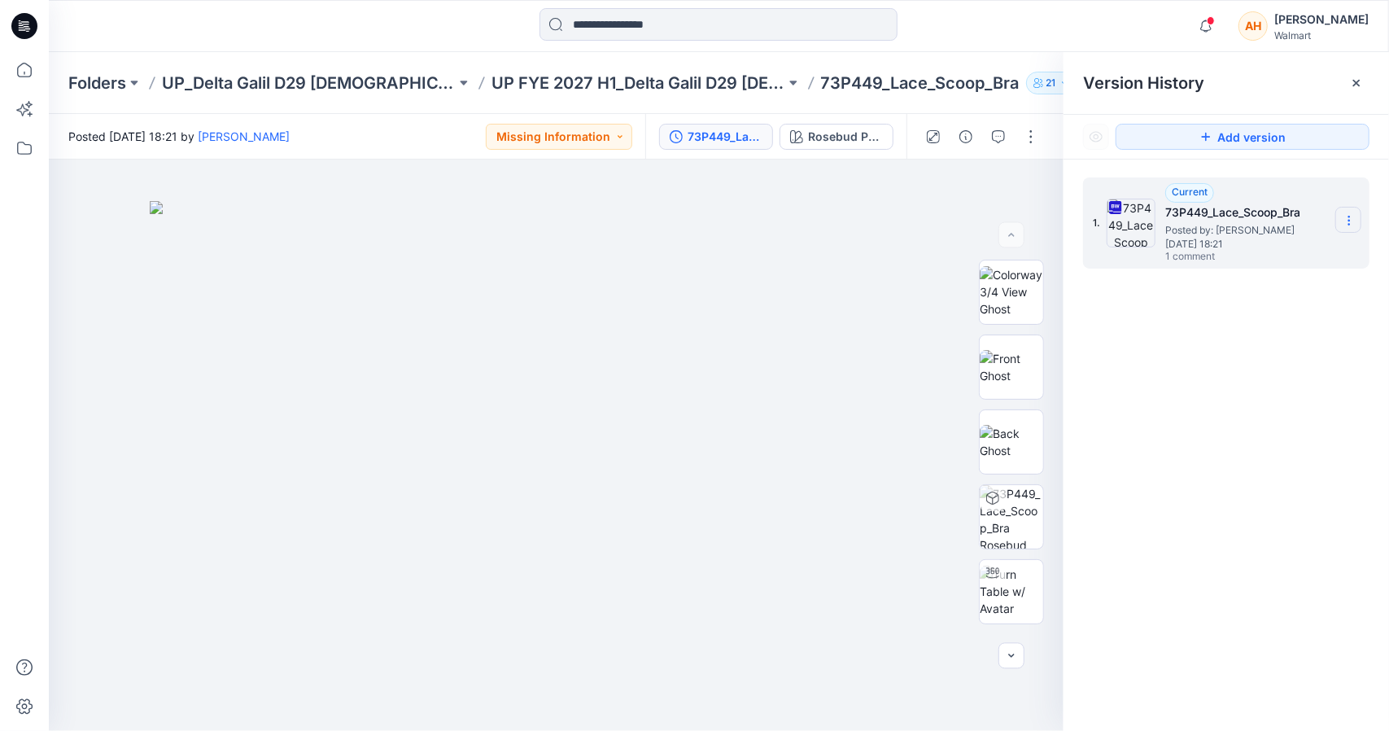
click at [1357, 209] on section at bounding box center [1348, 220] width 26 height 26
click at [1199, 244] on span "Download Source BW File" at bounding box center [1266, 252] width 136 height 20
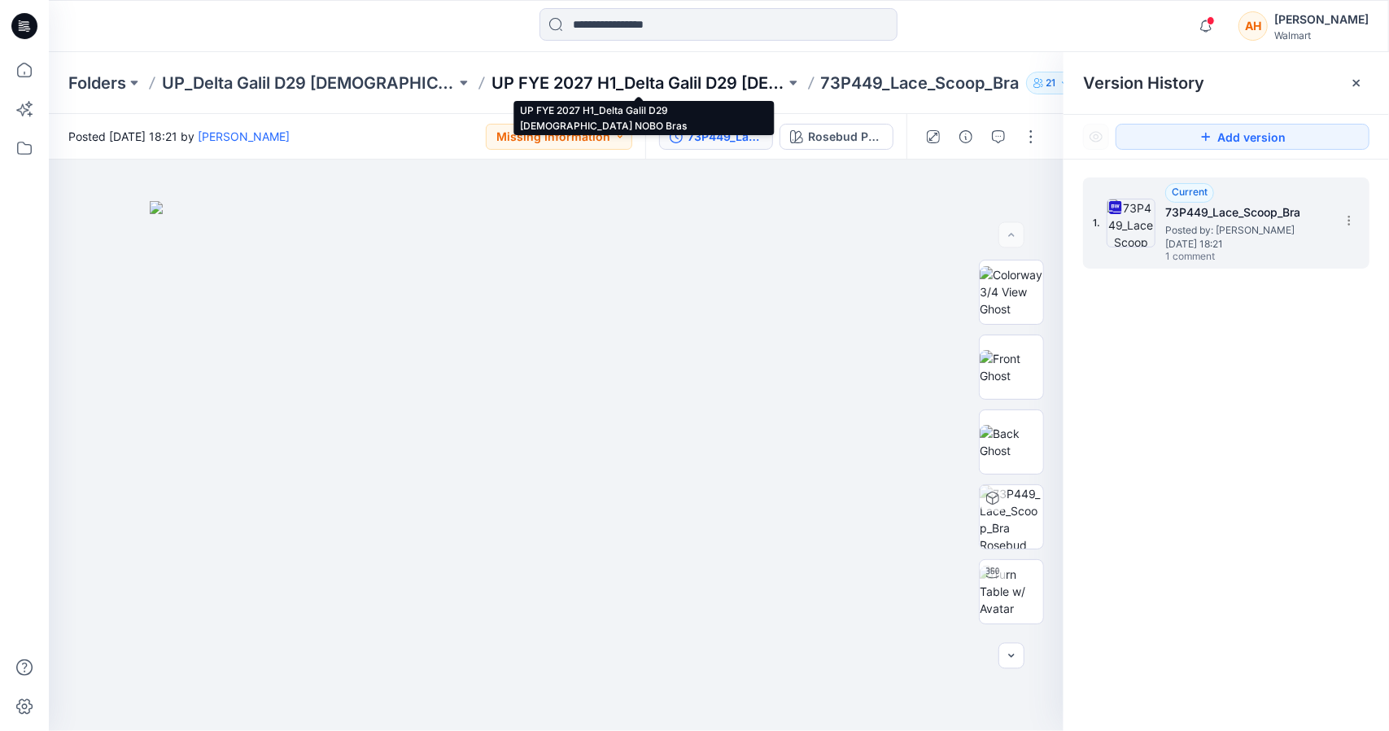
click at [702, 76] on p "UP FYE 2027 H1_Delta Galil D29 [DEMOGRAPHIC_DATA] NOBO Bras" at bounding box center [638, 83] width 294 height 23
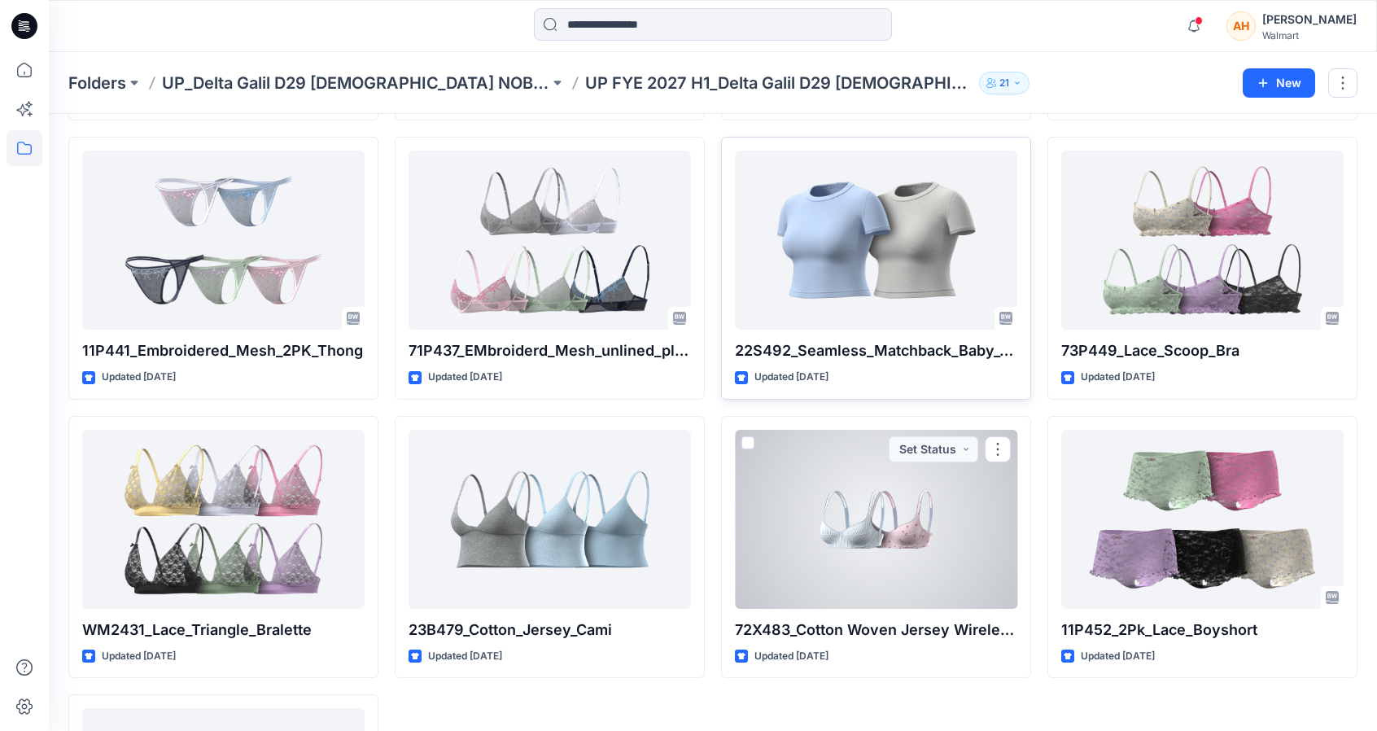
scroll to position [2270, 0]
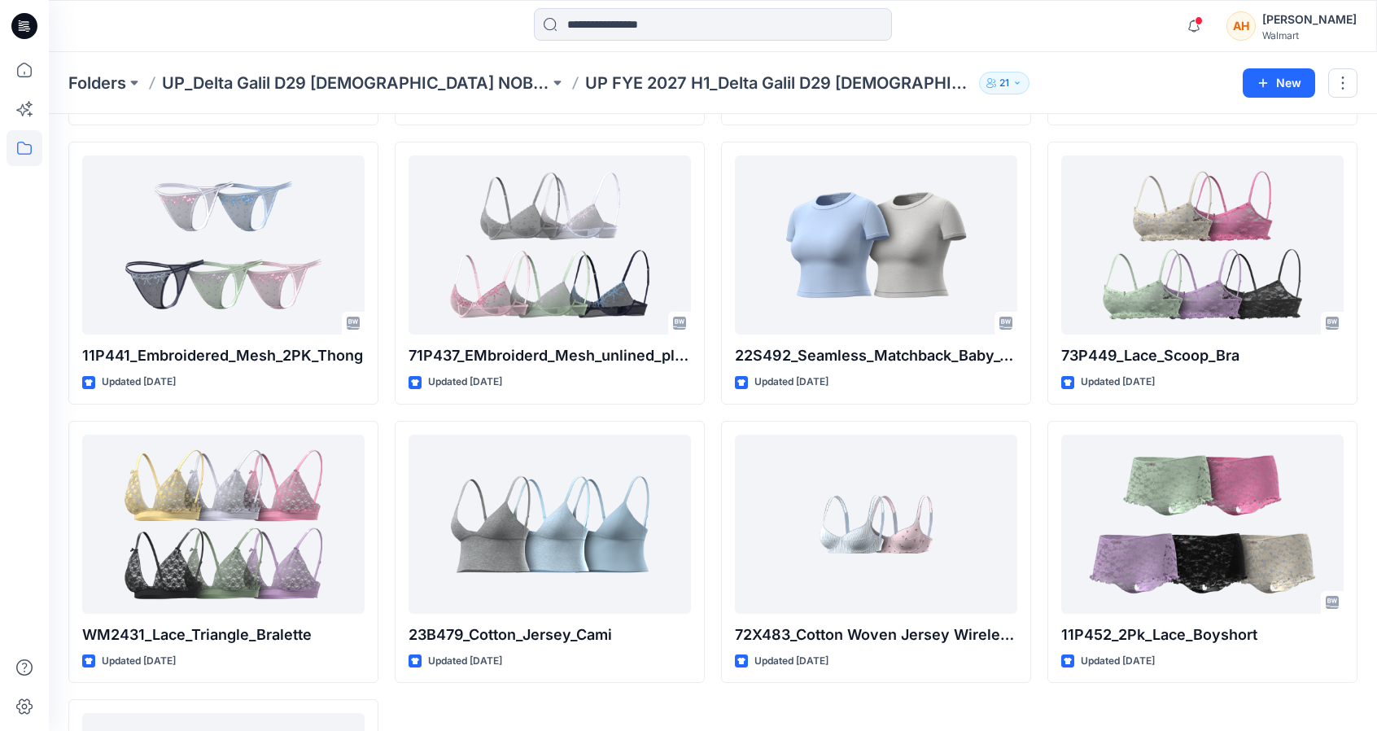
click at [113, 69] on div "Folders UP_Delta Galil D29 Ladies NOBO Intimates UP FYE 2027 H1_Delta Galil D29…" at bounding box center [713, 83] width 1328 height 62
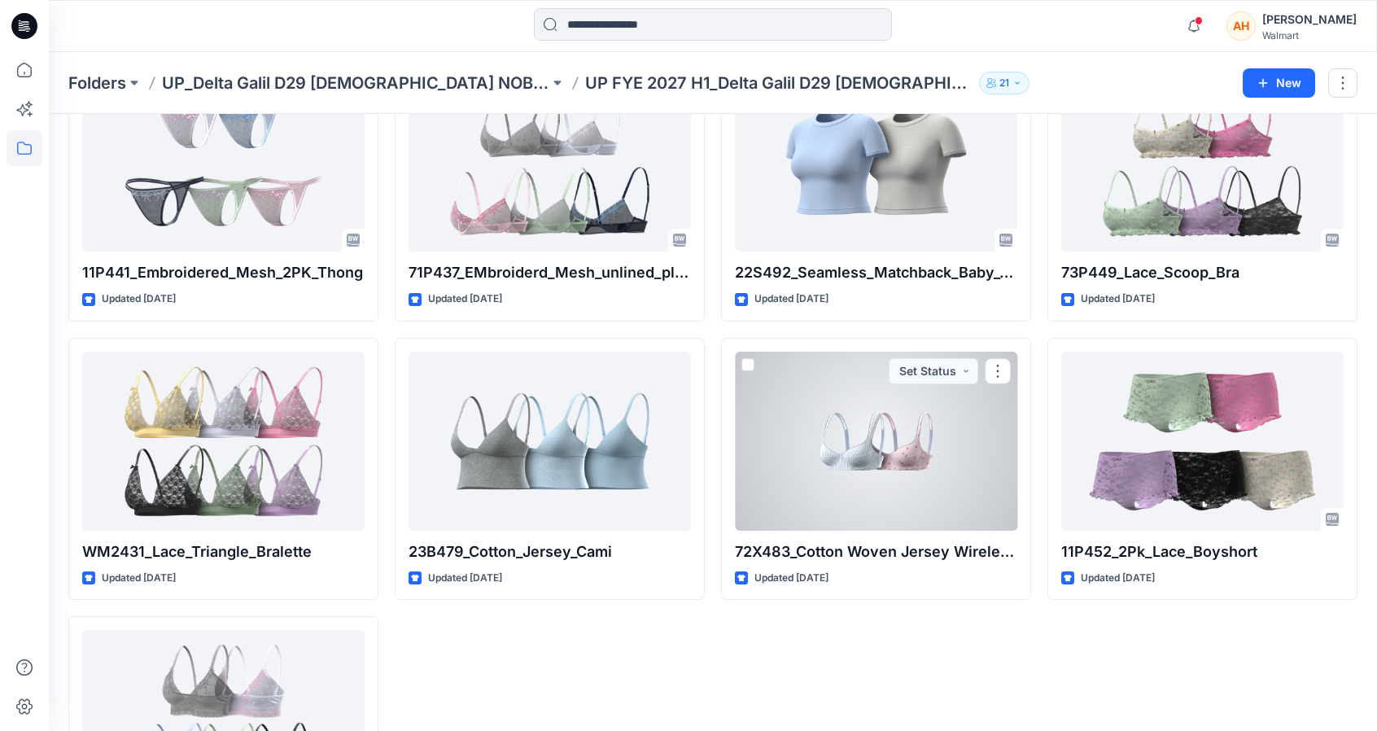
scroll to position [2514, 0]
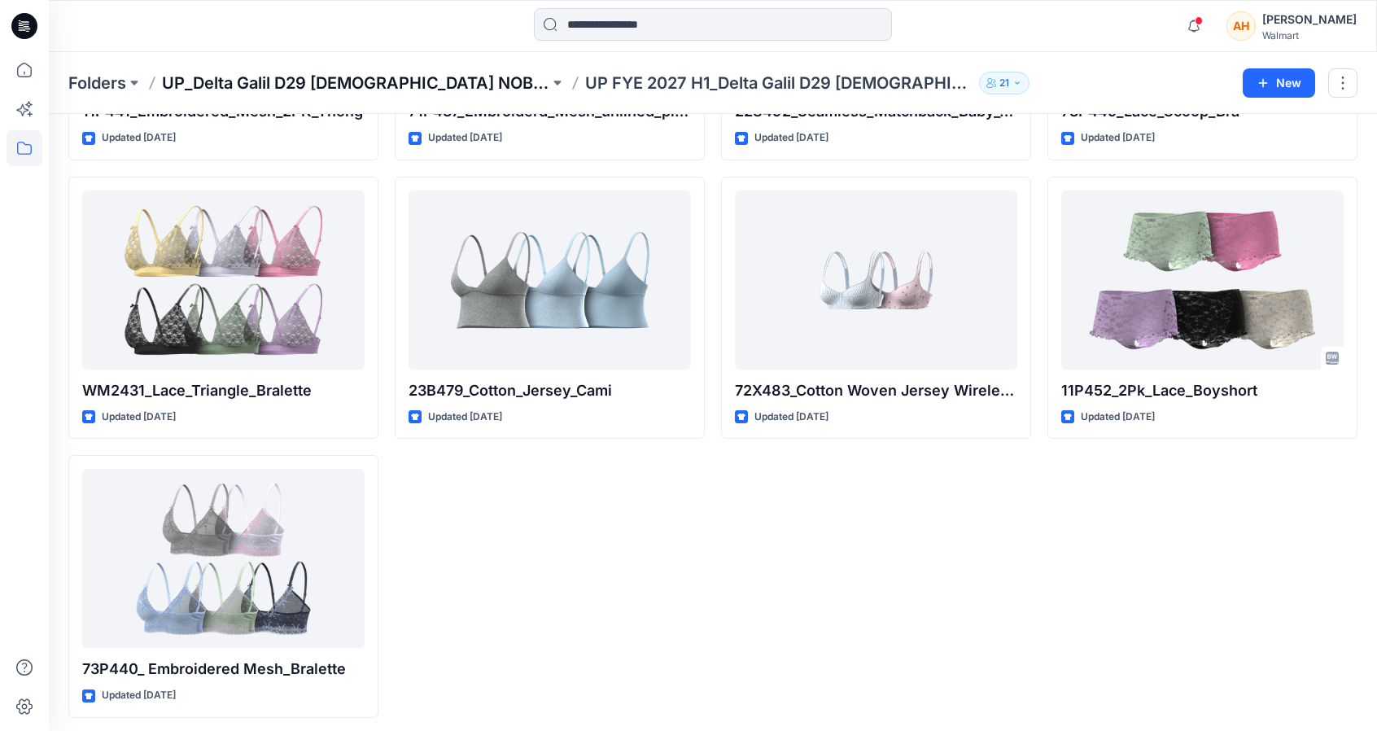
click at [384, 86] on p "UP_Delta Galil D29 [DEMOGRAPHIC_DATA] NOBO Intimates" at bounding box center [355, 83] width 387 height 23
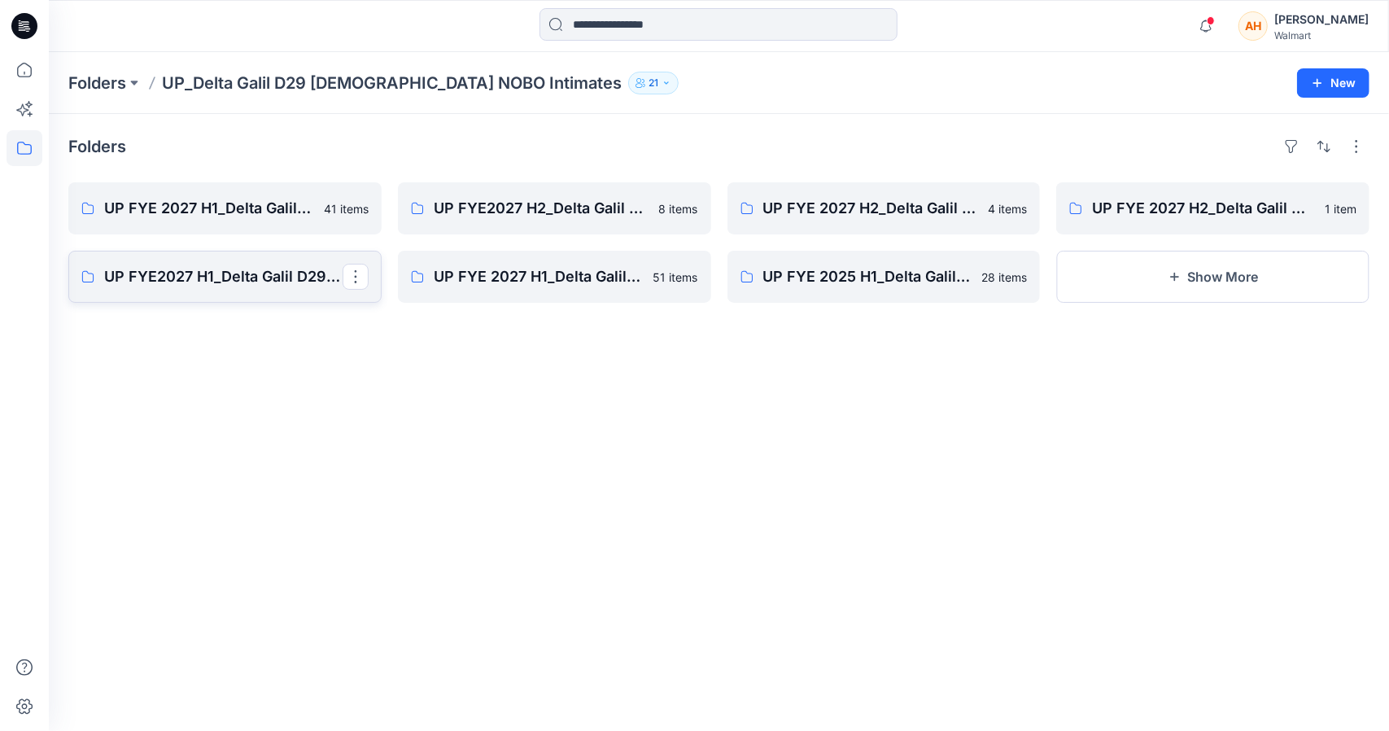
click at [276, 255] on link "UP FYE2027 H1_Delta Galil D29 [DEMOGRAPHIC_DATA] NoBo Panties" at bounding box center [224, 277] width 313 height 52
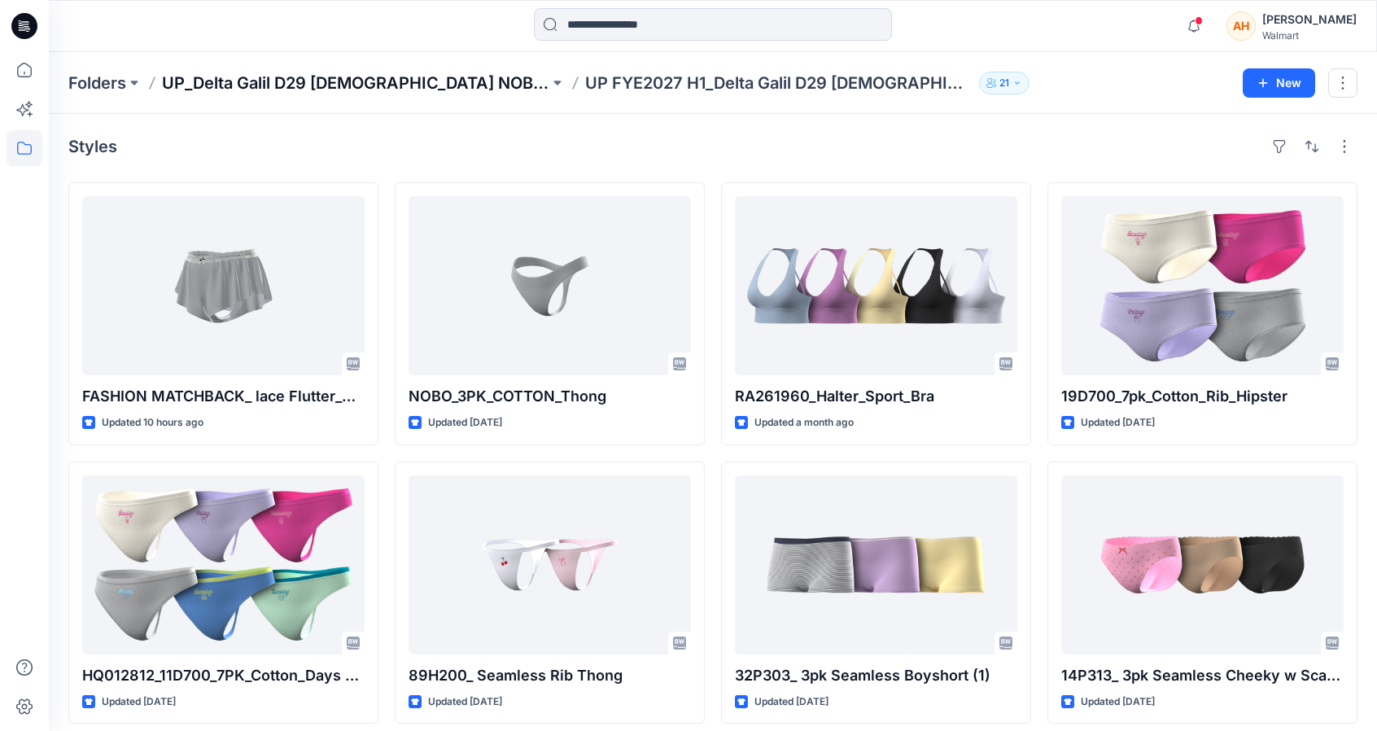
click at [322, 89] on p "UP_Delta Galil D29 [DEMOGRAPHIC_DATA] NOBO Intimates" at bounding box center [355, 83] width 387 height 23
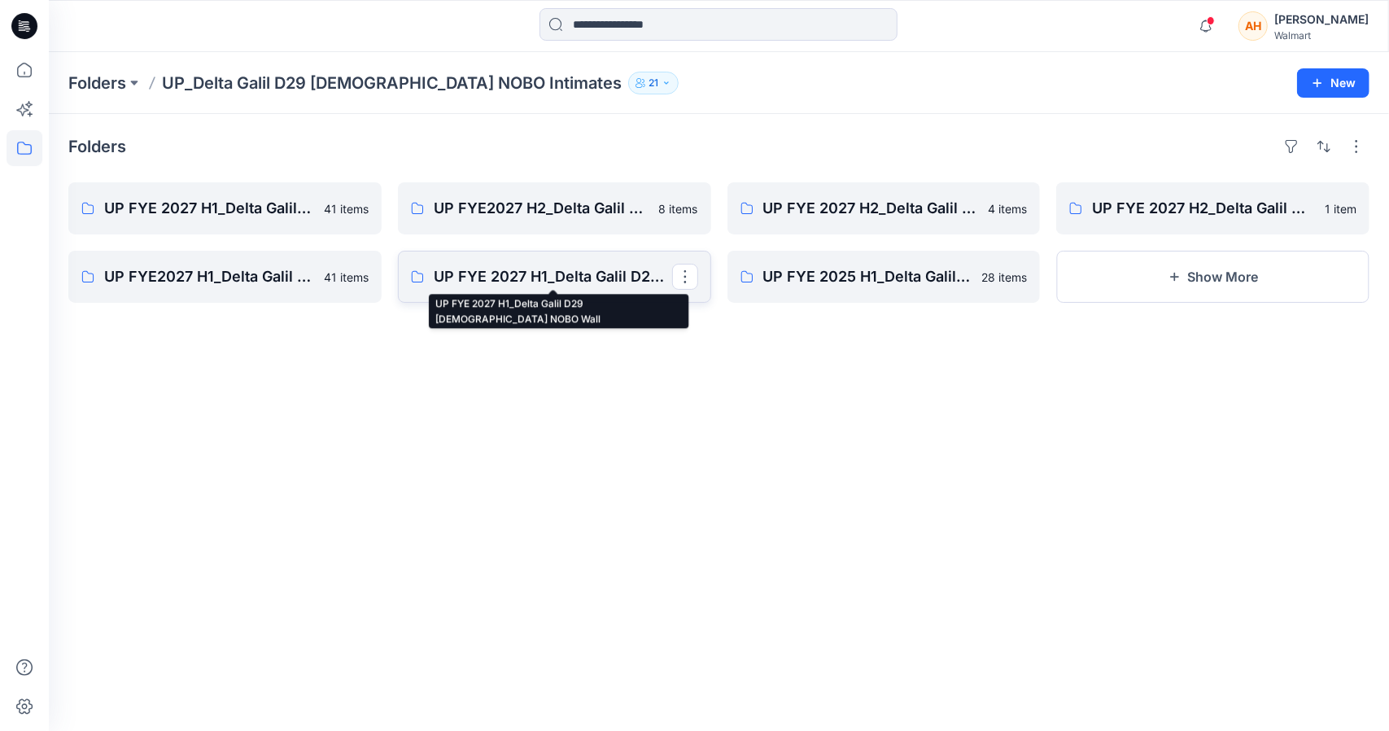
click at [513, 264] on link "UP FYE 2027 H1_Delta Galil D29 [DEMOGRAPHIC_DATA] NOBO Wall" at bounding box center [554, 277] width 313 height 52
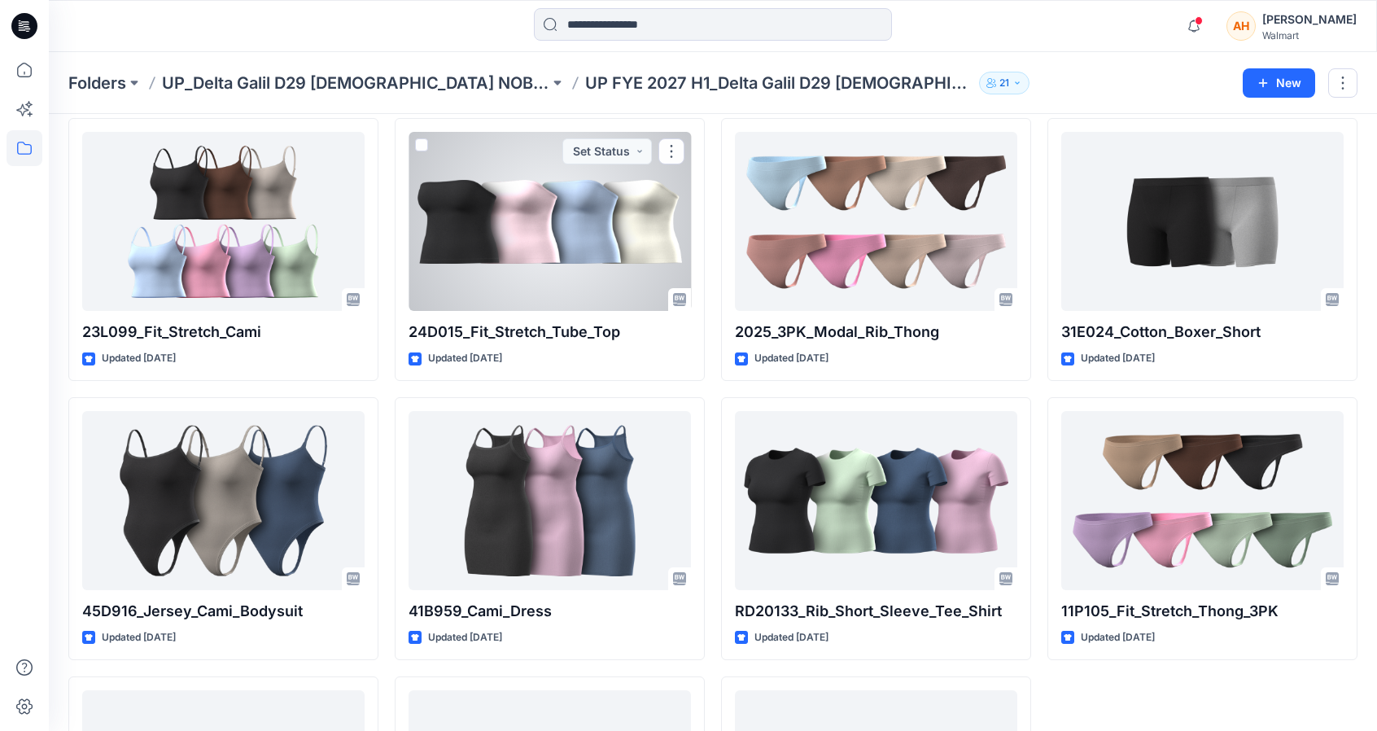
scroll to position [3070, 0]
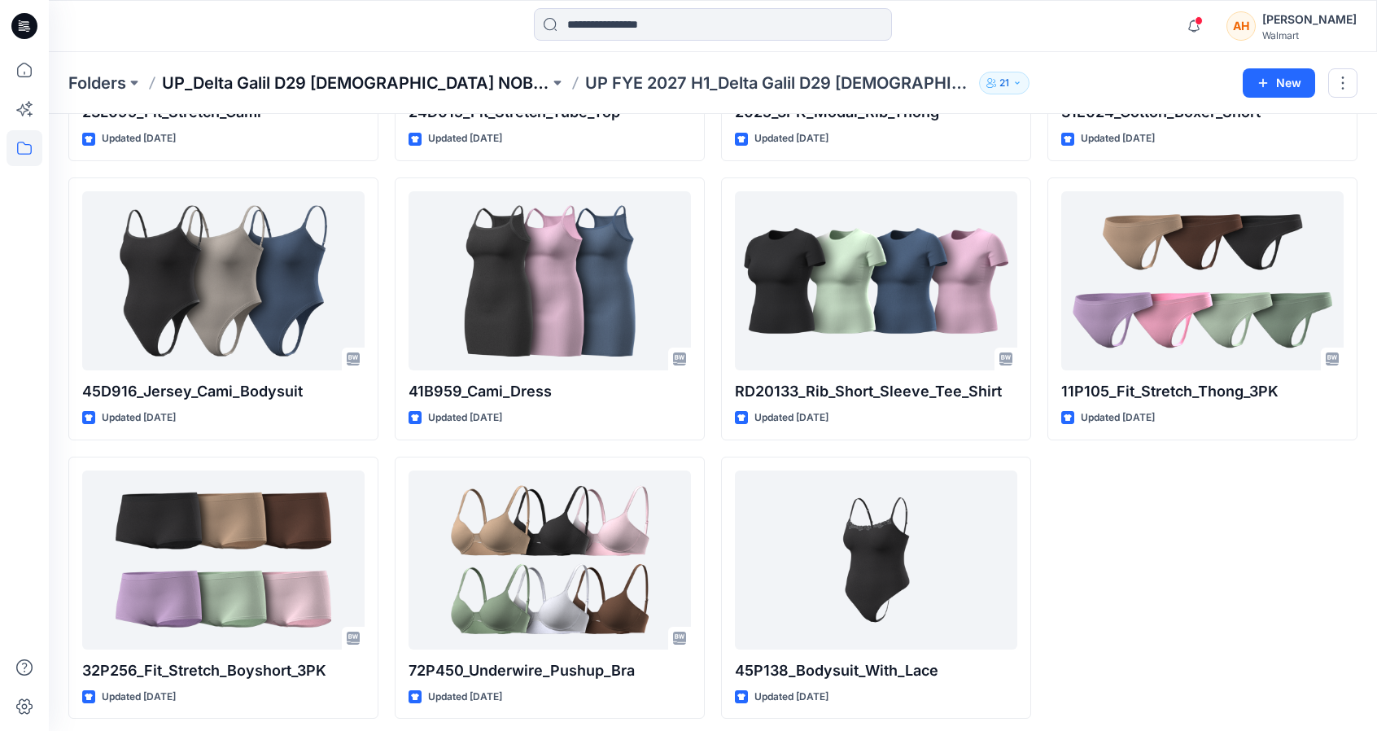
click at [421, 84] on p "UP_Delta Galil D29 [DEMOGRAPHIC_DATA] NOBO Intimates" at bounding box center [355, 83] width 387 height 23
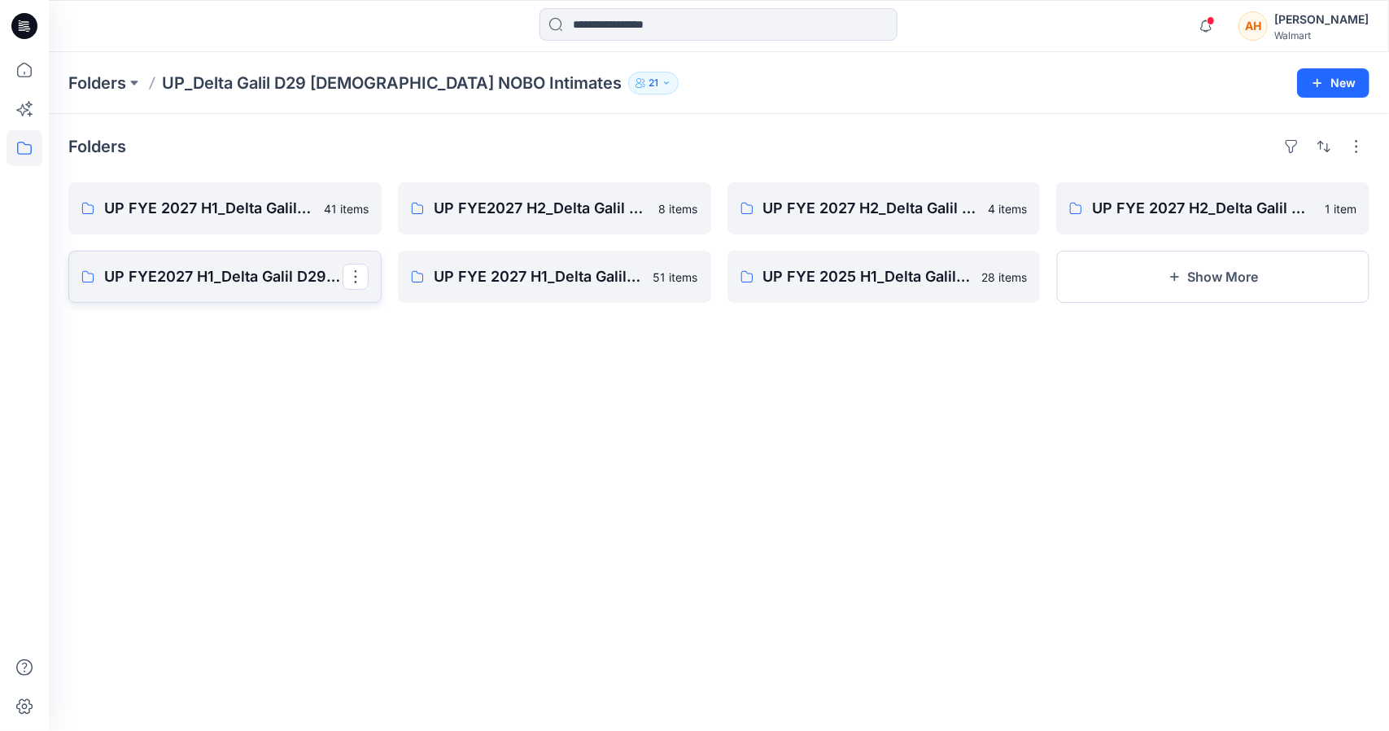
click at [326, 268] on p "UP FYE2027 H1_Delta Galil D29 [DEMOGRAPHIC_DATA] NoBo Panties" at bounding box center [223, 276] width 238 height 23
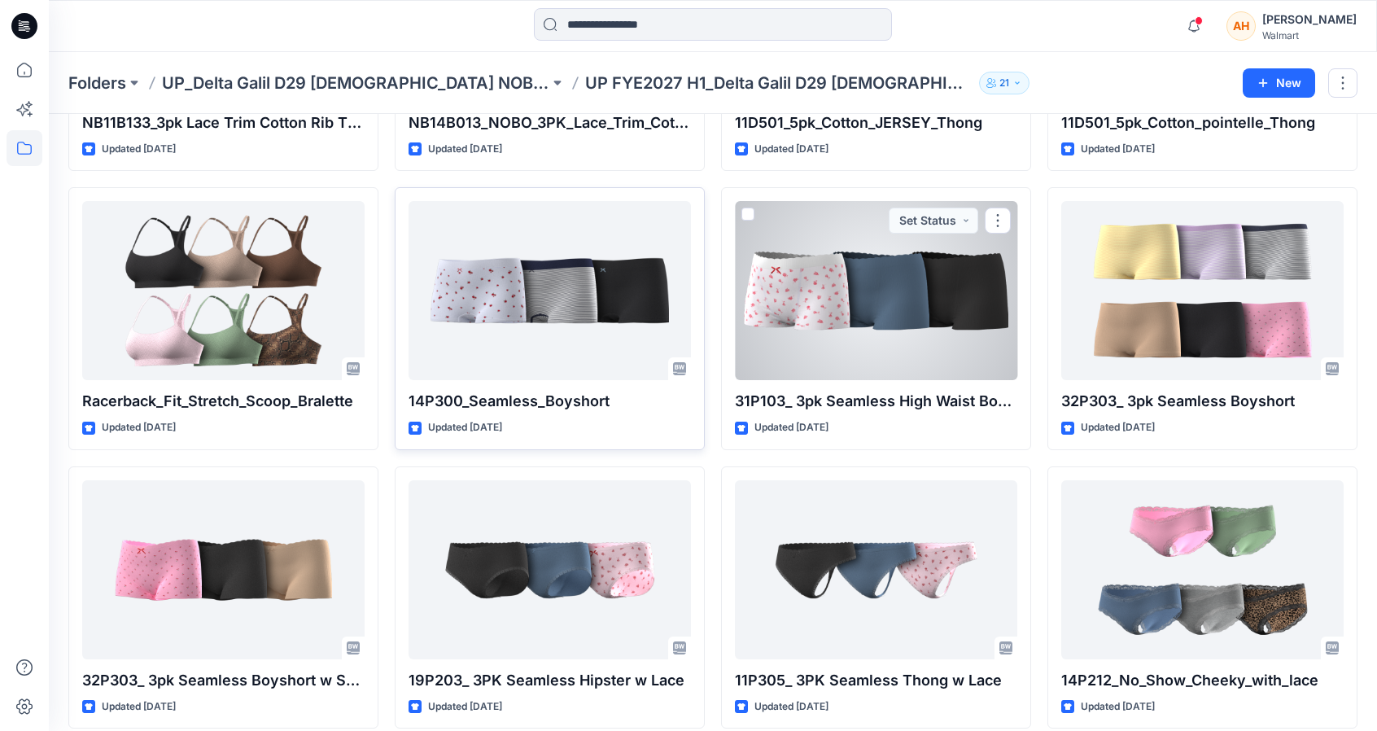
scroll to position [2441, 0]
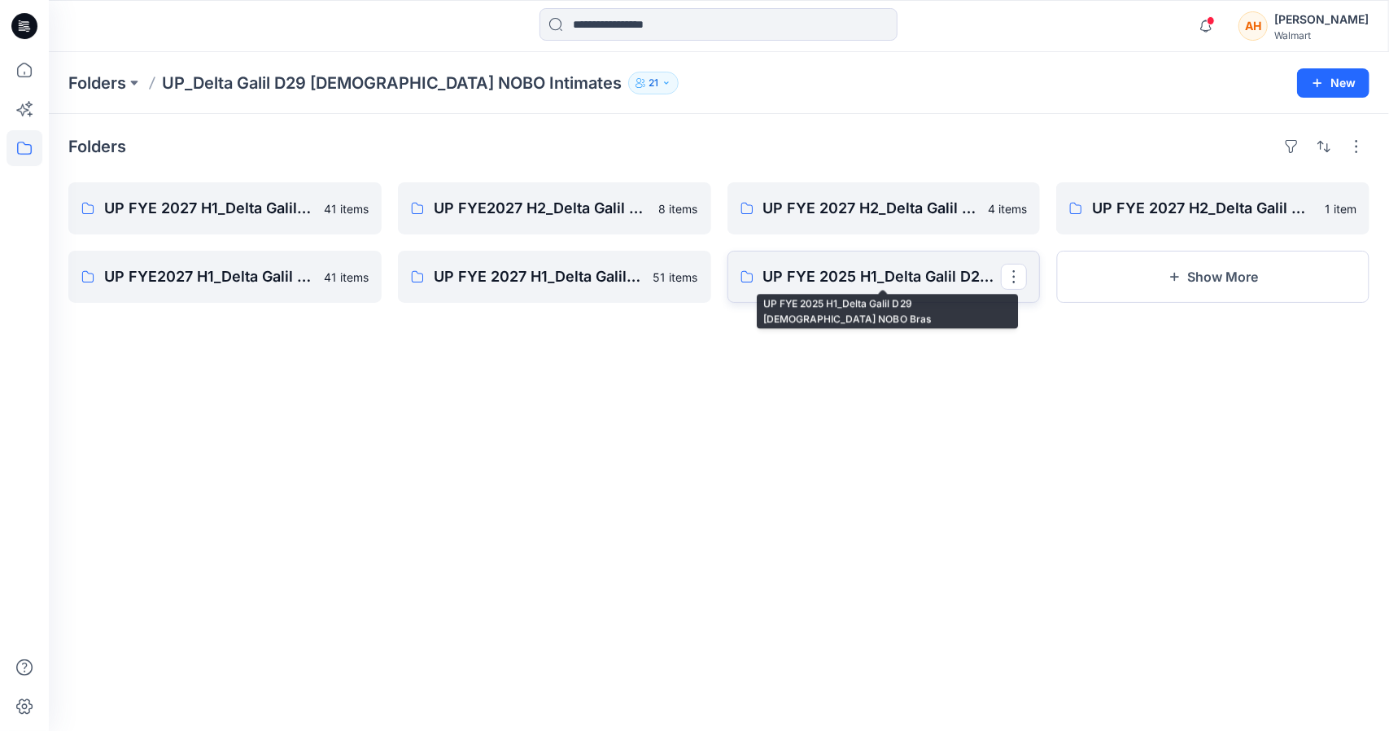
click at [830, 273] on p "UP FYE 2025 H1_Delta Galil D29 [DEMOGRAPHIC_DATA] NOBO Bras" at bounding box center [882, 276] width 238 height 23
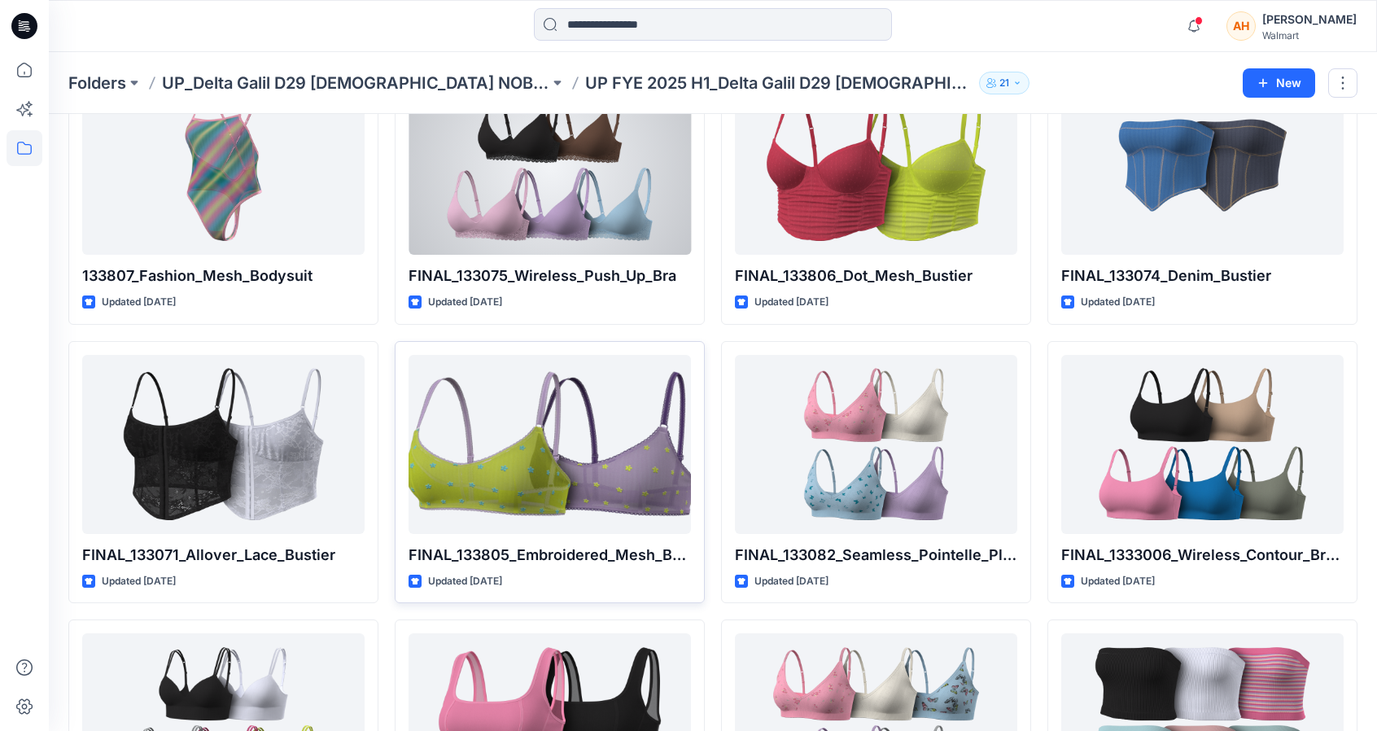
scroll to position [325, 0]
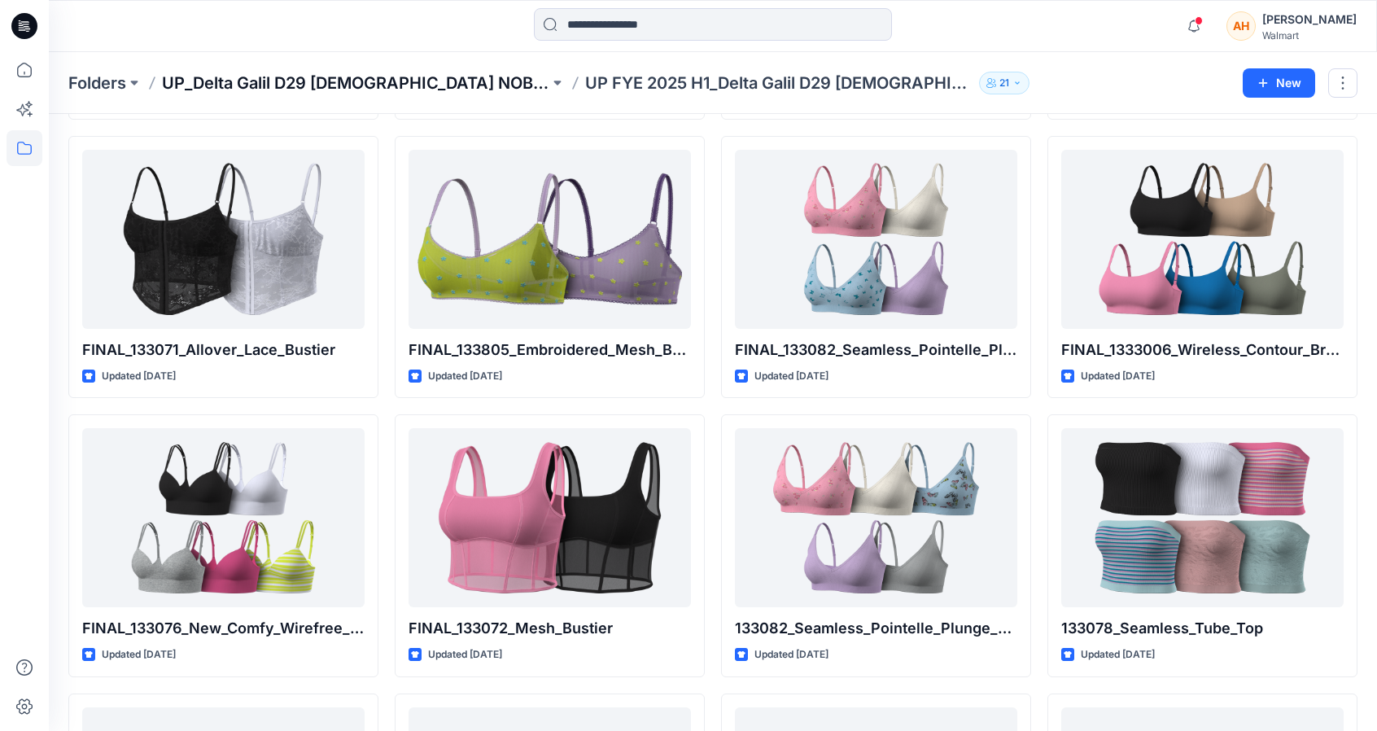
click at [384, 85] on p "UP_Delta Galil D29 [DEMOGRAPHIC_DATA] NOBO Intimates" at bounding box center [355, 83] width 387 height 23
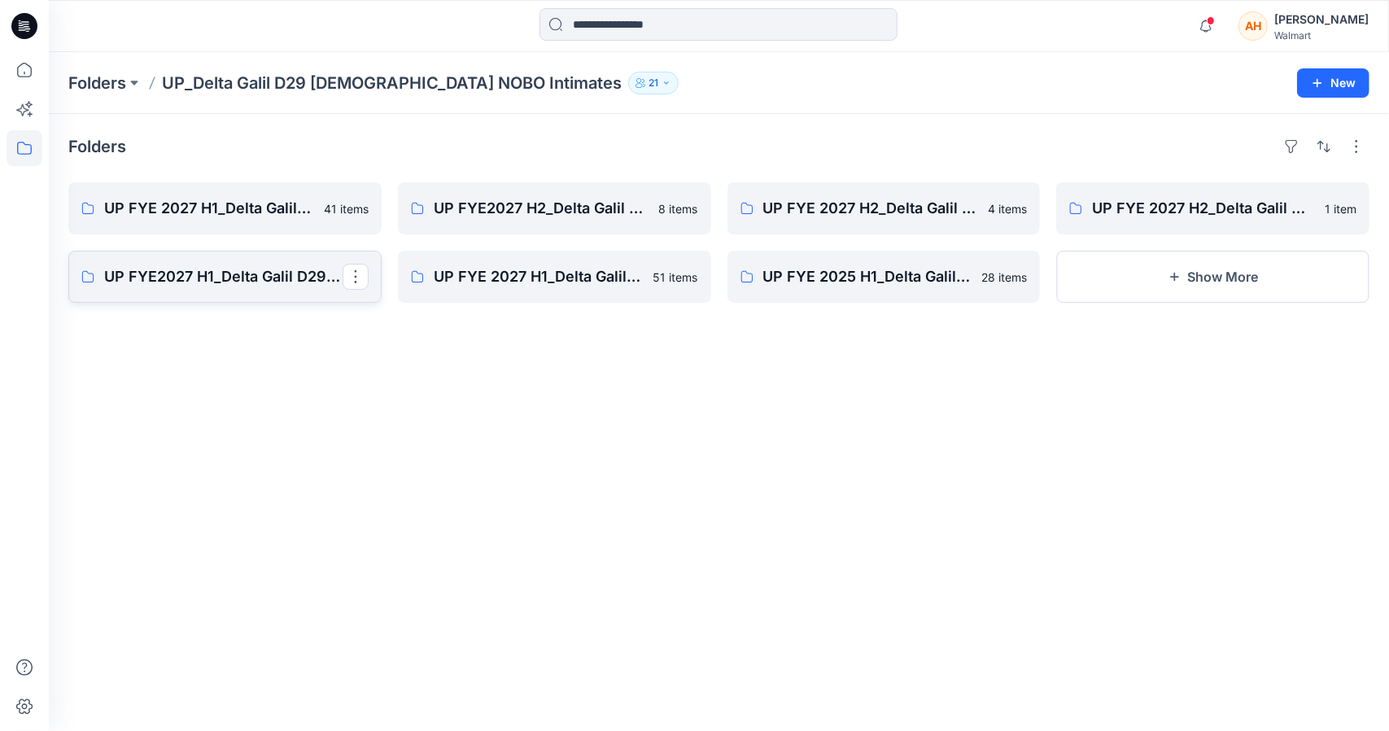
click at [231, 282] on p "UP FYE2027 H1_Delta Galil D29 [DEMOGRAPHIC_DATA] NoBo Panties" at bounding box center [223, 276] width 238 height 23
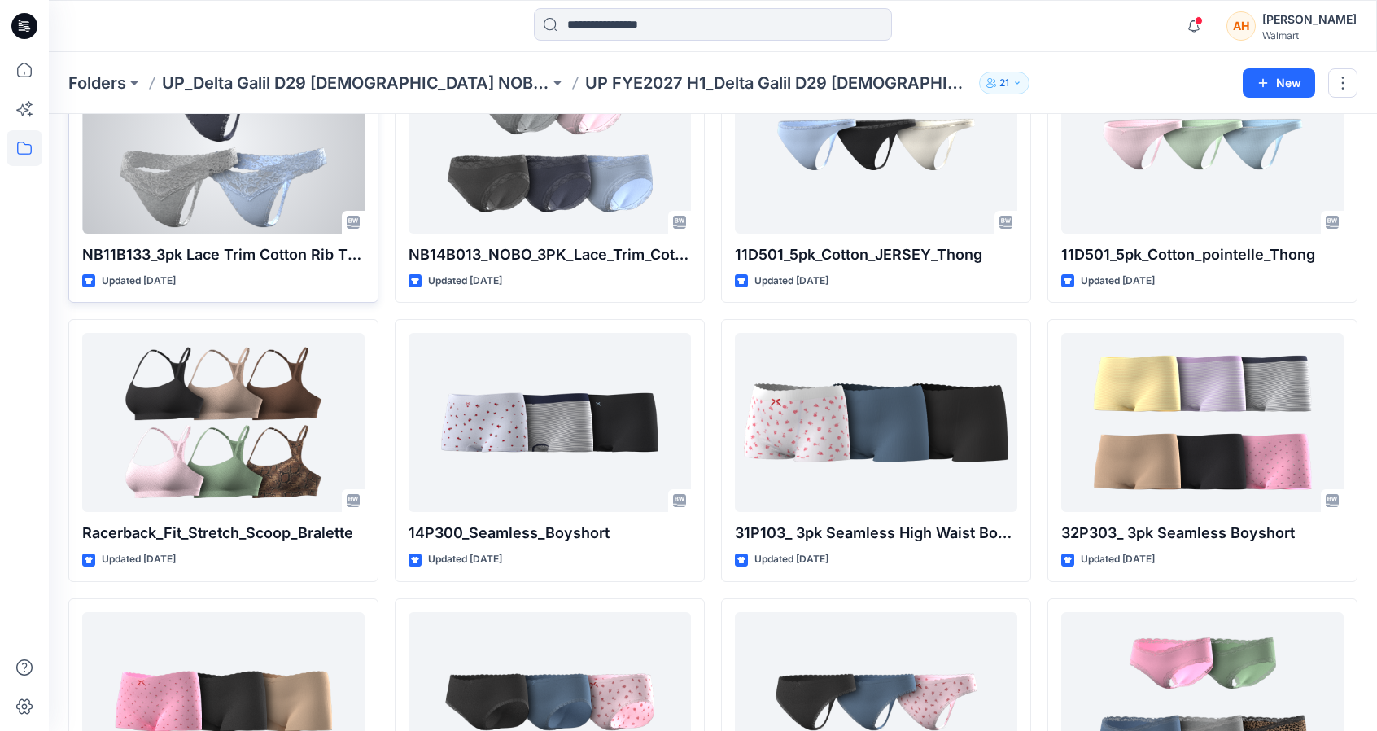
scroll to position [2115, 0]
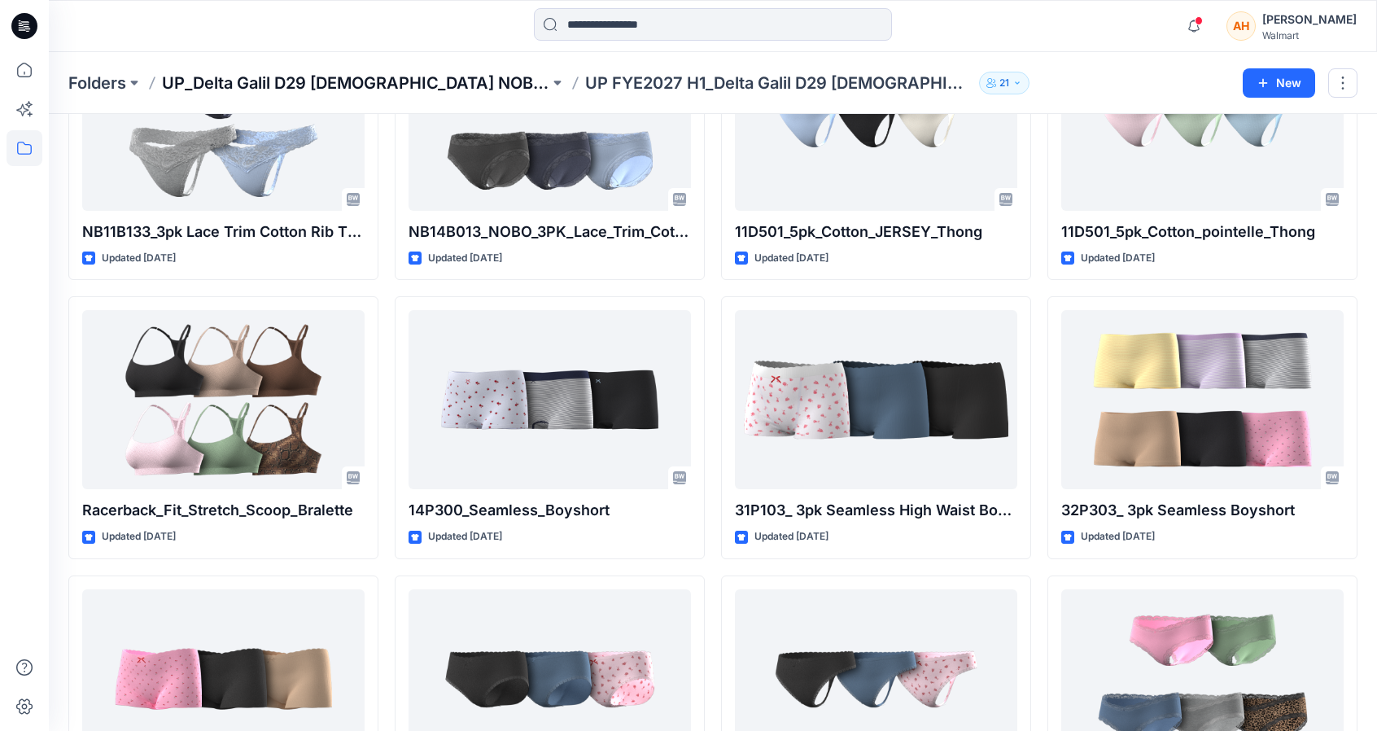
click at [420, 79] on p "UP_Delta Galil D29 [DEMOGRAPHIC_DATA] NOBO Intimates" at bounding box center [355, 83] width 387 height 23
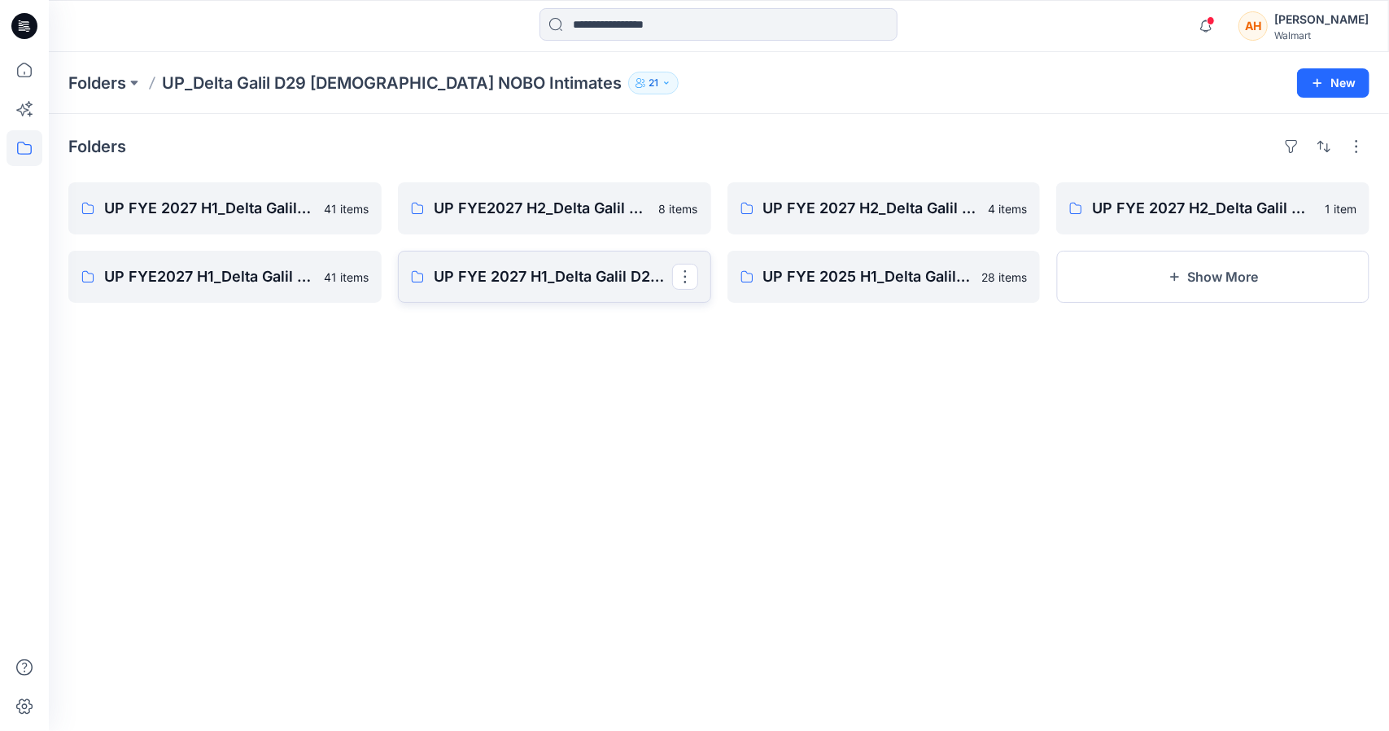
click at [662, 263] on link "UP FYE 2027 H1_Delta Galil D29 [DEMOGRAPHIC_DATA] NOBO Wall" at bounding box center [554, 277] width 313 height 52
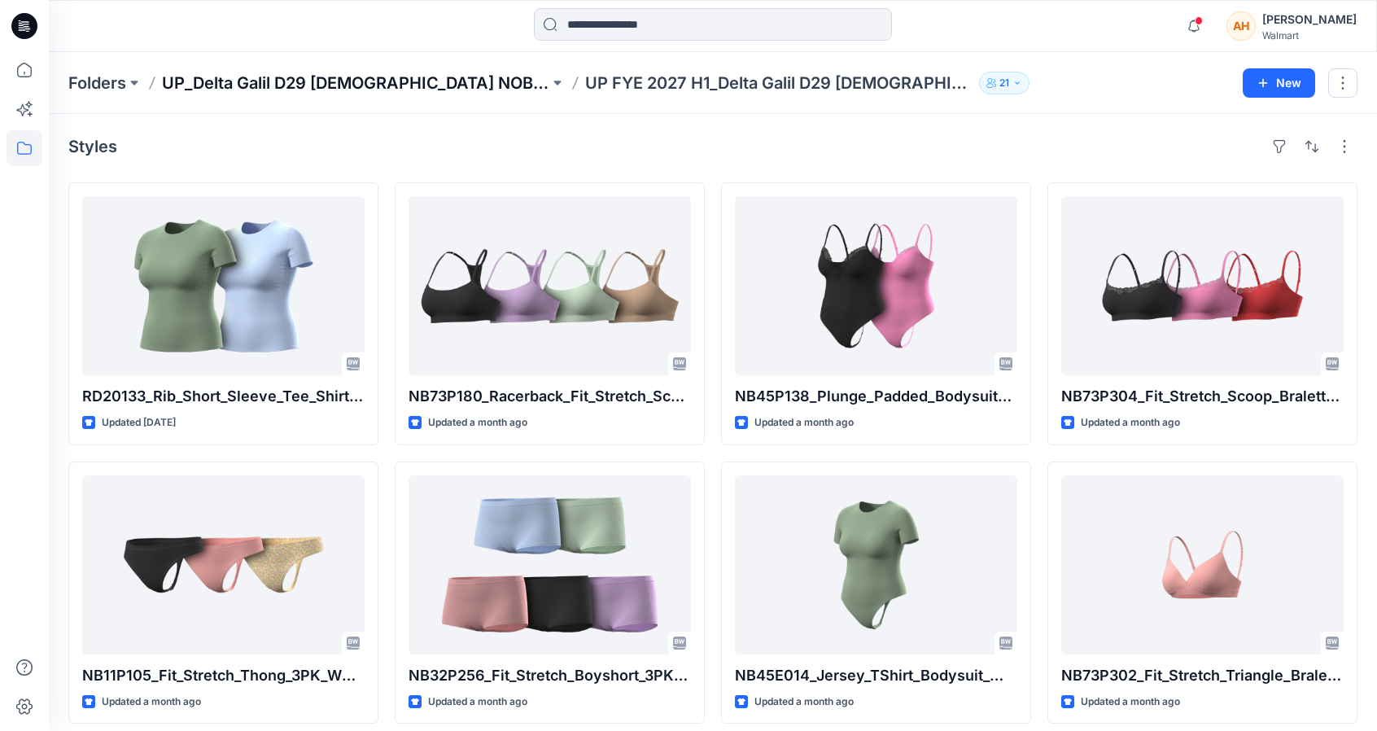
click at [410, 72] on p "UP_Delta Galil D29 [DEMOGRAPHIC_DATA] NOBO Intimates" at bounding box center [355, 83] width 387 height 23
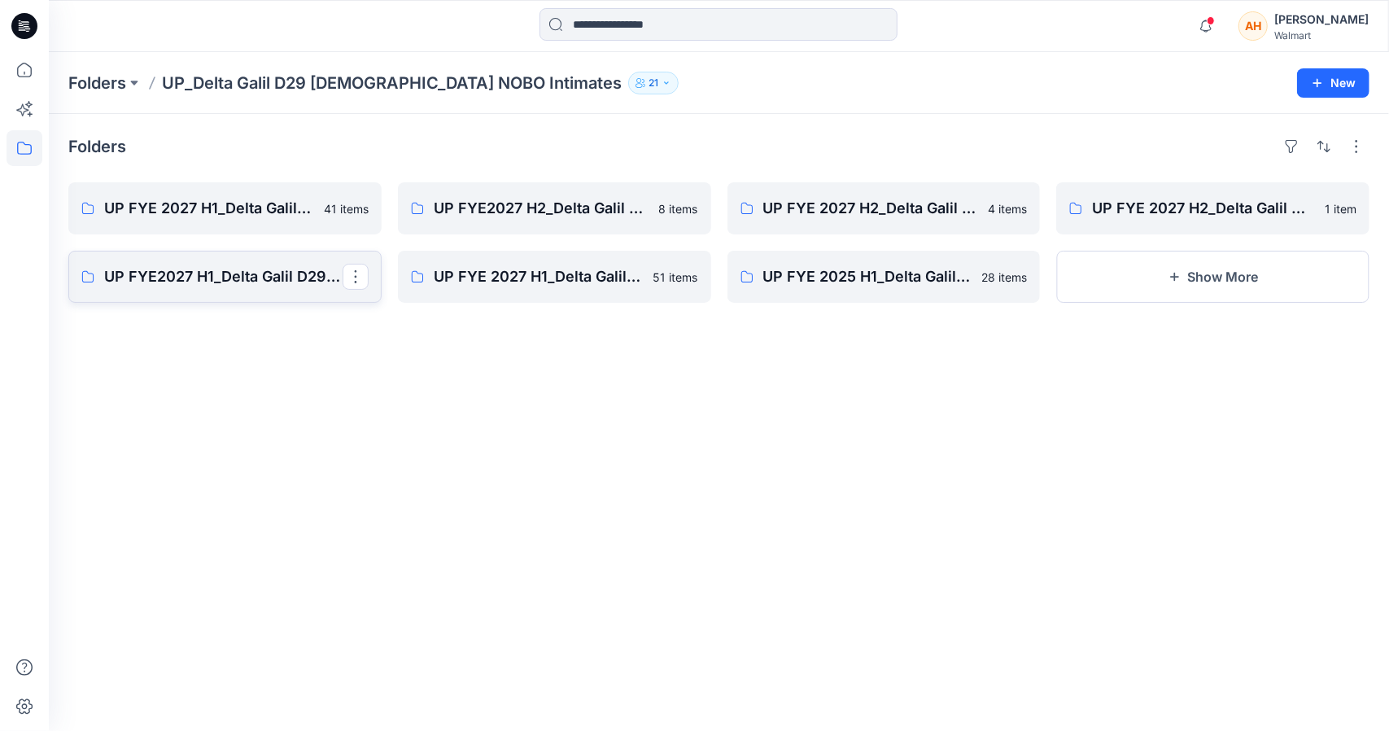
click at [262, 271] on p "UP FYE2027 H1_Delta Galil D29 [DEMOGRAPHIC_DATA] NoBo Panties" at bounding box center [223, 276] width 238 height 23
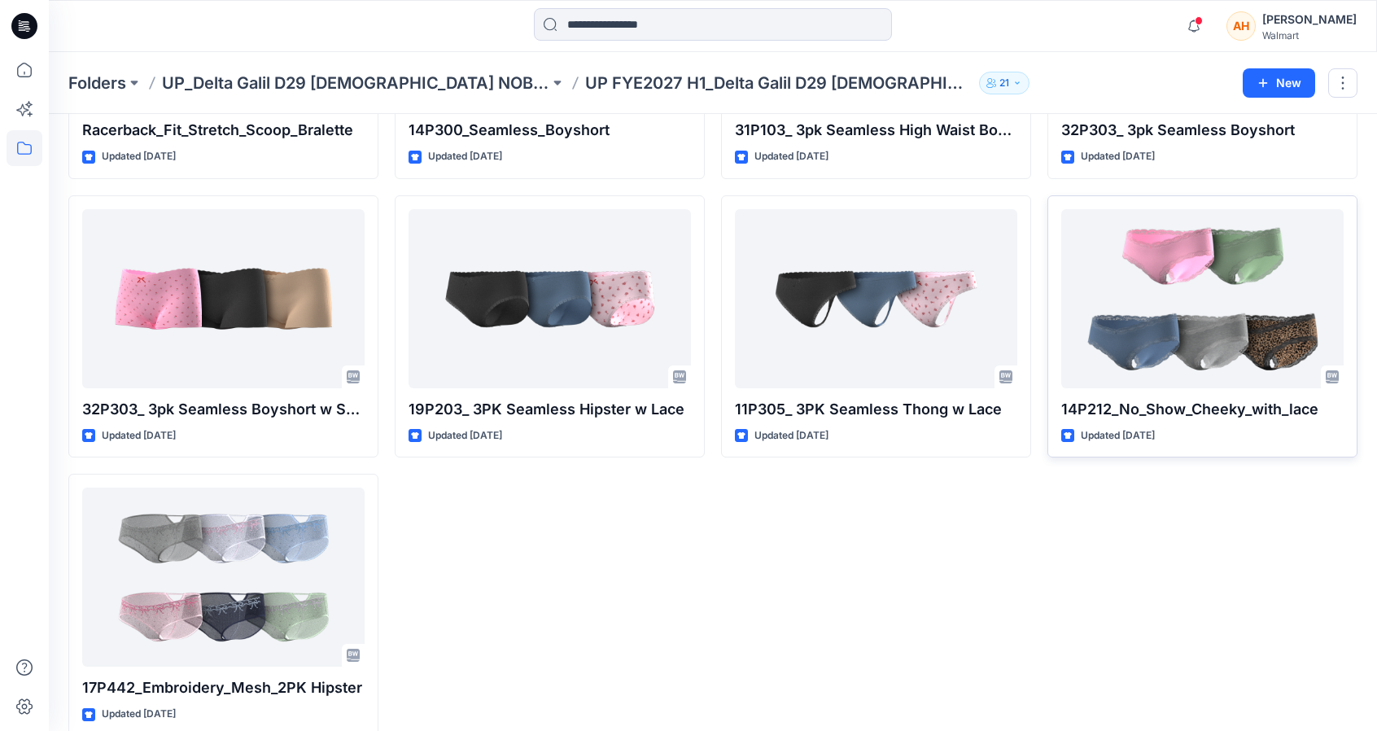
scroll to position [2514, 0]
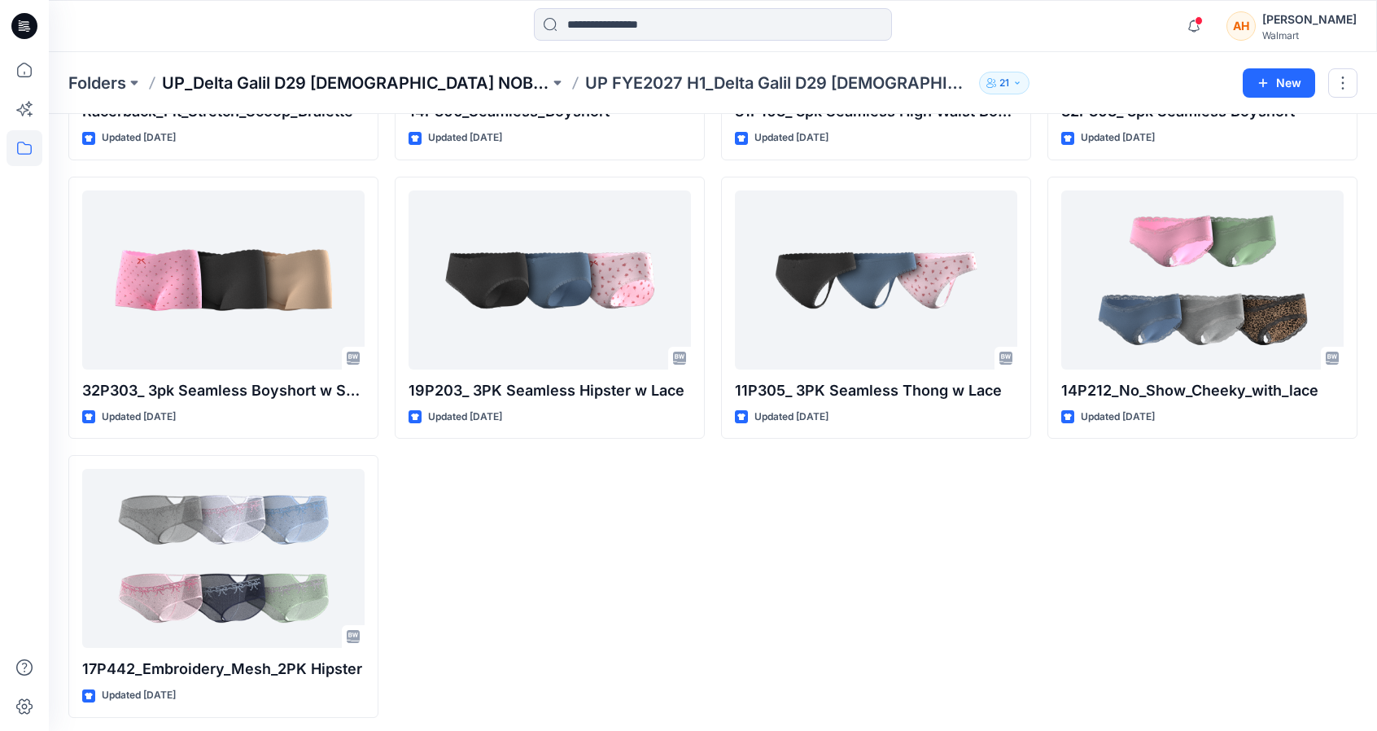
click at [430, 72] on p "UP_Delta Galil D29 [DEMOGRAPHIC_DATA] NOBO Intimates" at bounding box center [355, 83] width 387 height 23
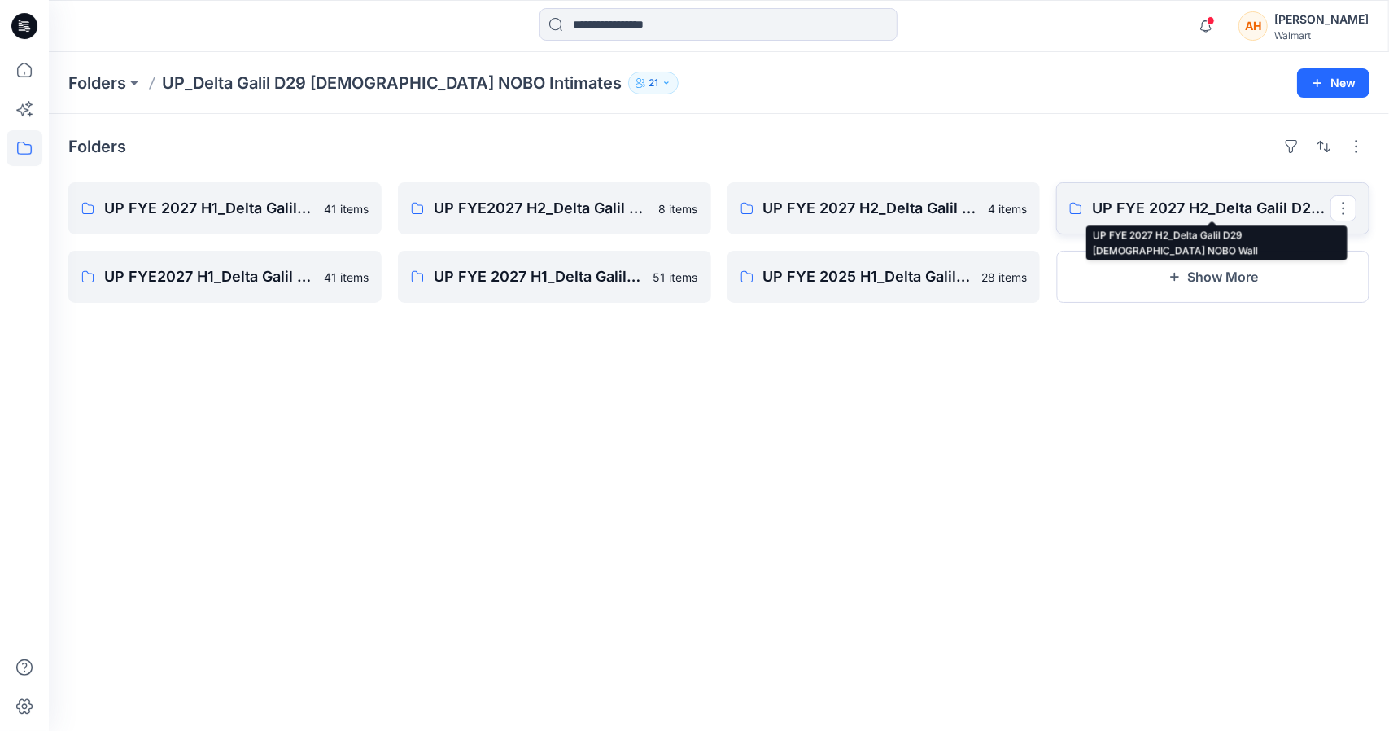
click at [1193, 208] on p "UP FYE 2027 H2_Delta Galil D29 [DEMOGRAPHIC_DATA] NOBO Wall" at bounding box center [1211, 208] width 238 height 23
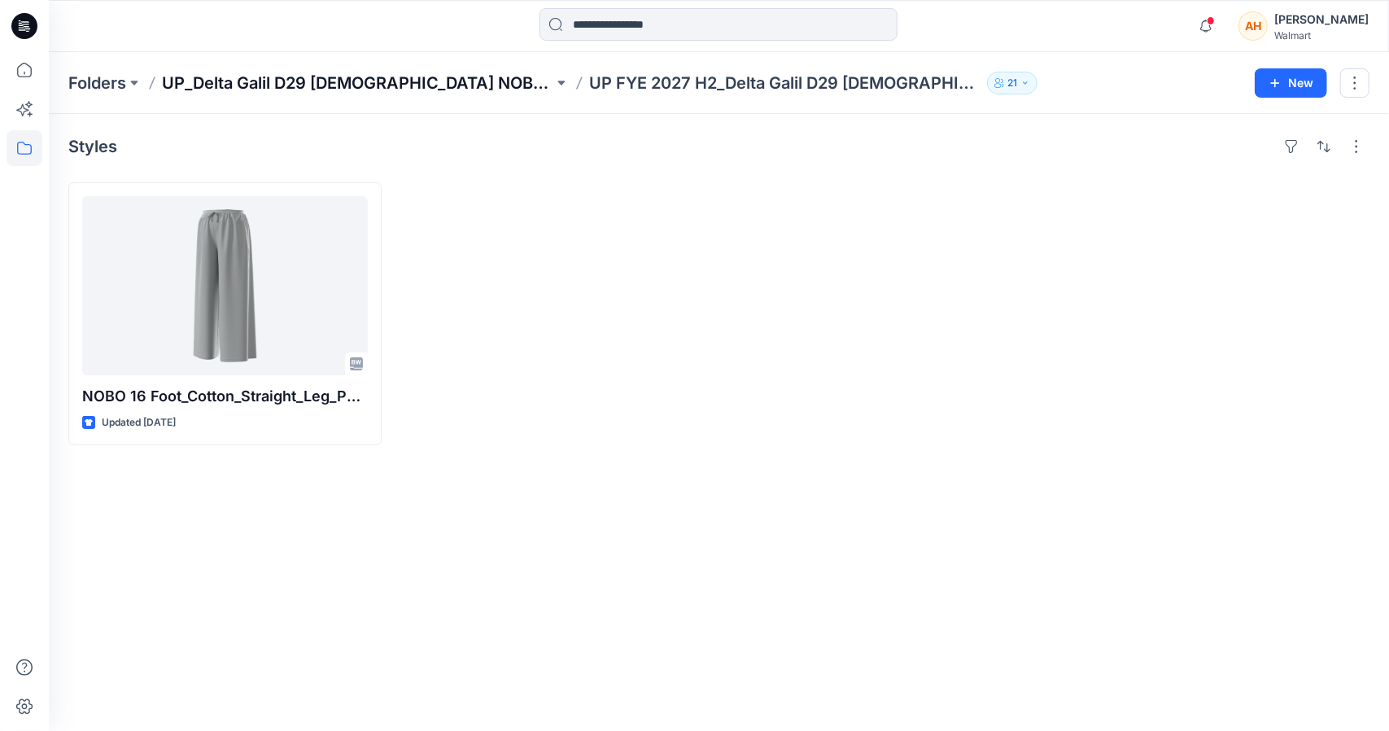
click at [376, 81] on p "UP_Delta Galil D29 [DEMOGRAPHIC_DATA] NOBO Intimates" at bounding box center [357, 83] width 391 height 23
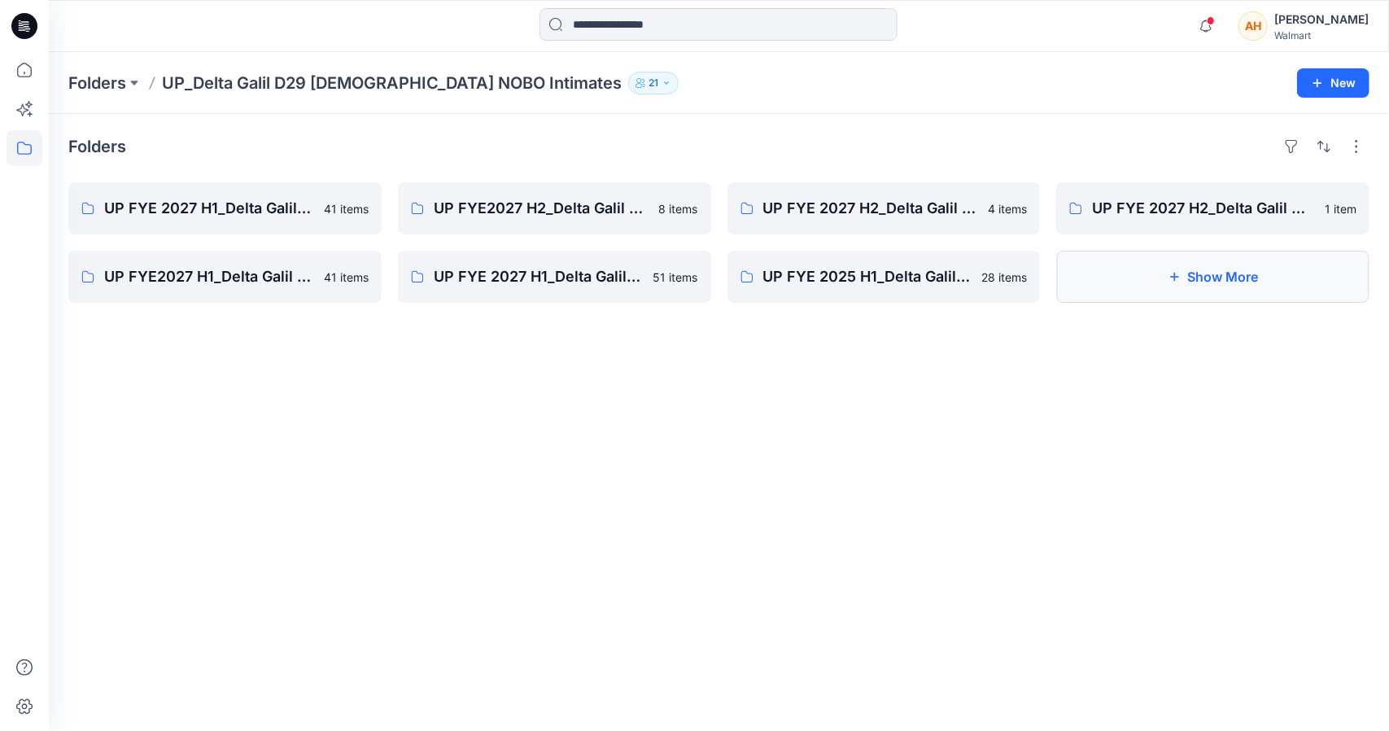
click at [1080, 277] on button "Show More" at bounding box center [1212, 277] width 313 height 52
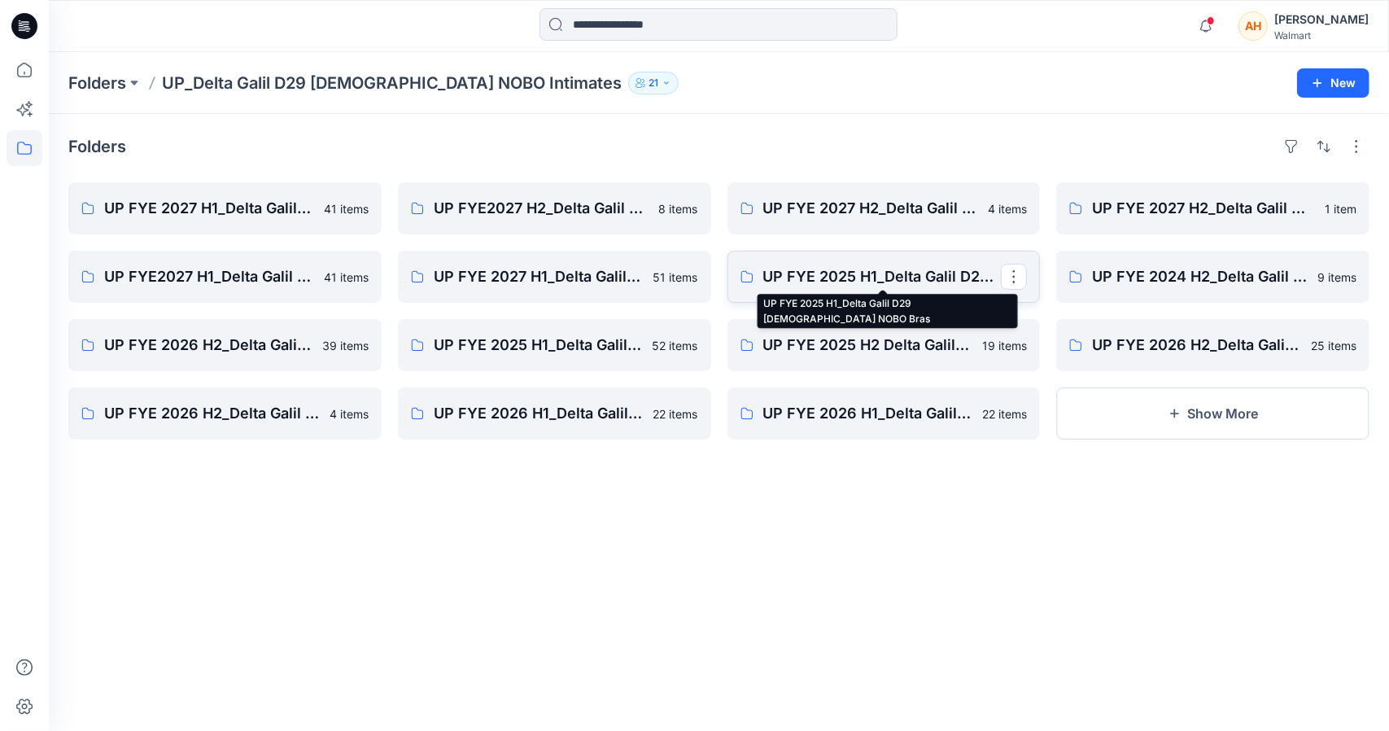
click at [809, 278] on p "UP FYE 2025 H1_Delta Galil D29 [DEMOGRAPHIC_DATA] NOBO Bras" at bounding box center [882, 276] width 238 height 23
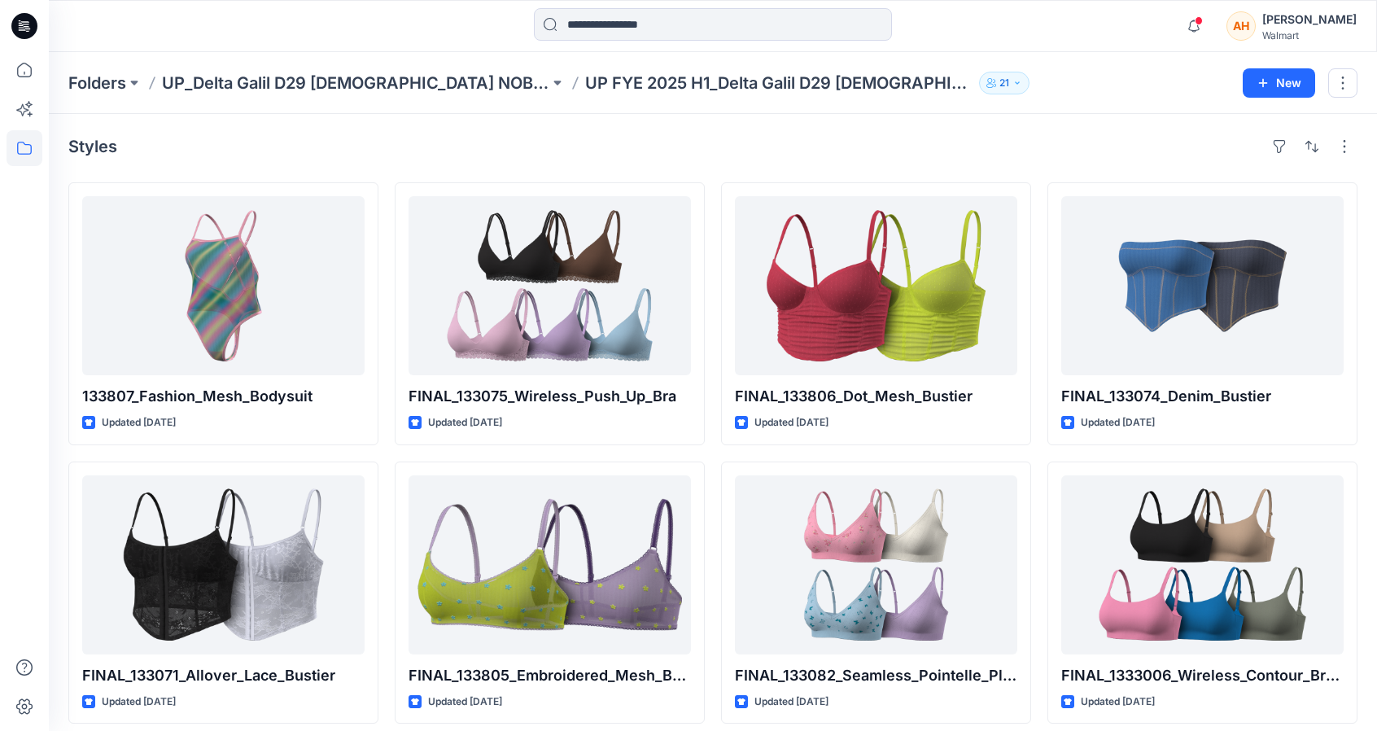
click at [408, 72] on p "UP_Delta Galil D29 [DEMOGRAPHIC_DATA] NOBO Intimates" at bounding box center [355, 83] width 387 height 23
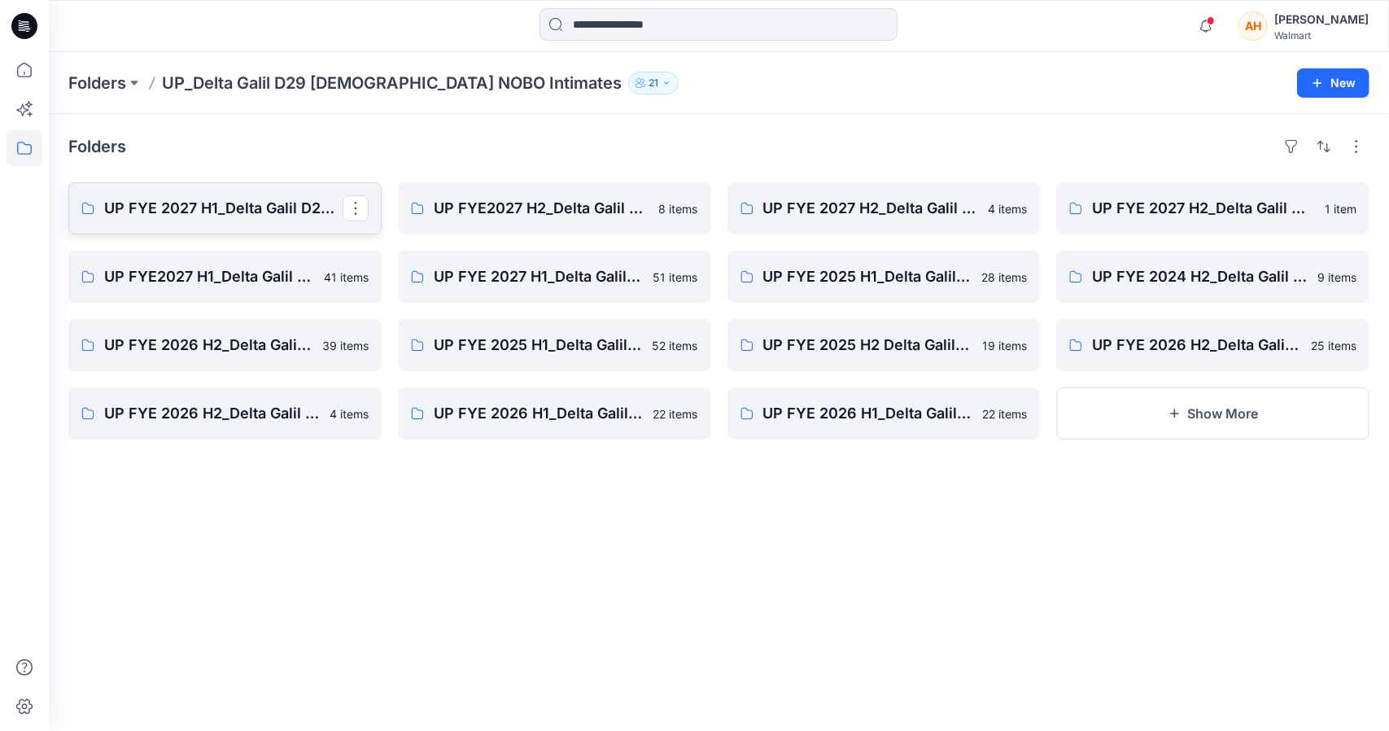
click at [233, 198] on p "UP FYE 2027 H1_Delta Galil D29 [DEMOGRAPHIC_DATA] NOBO Bras" at bounding box center [223, 208] width 238 height 23
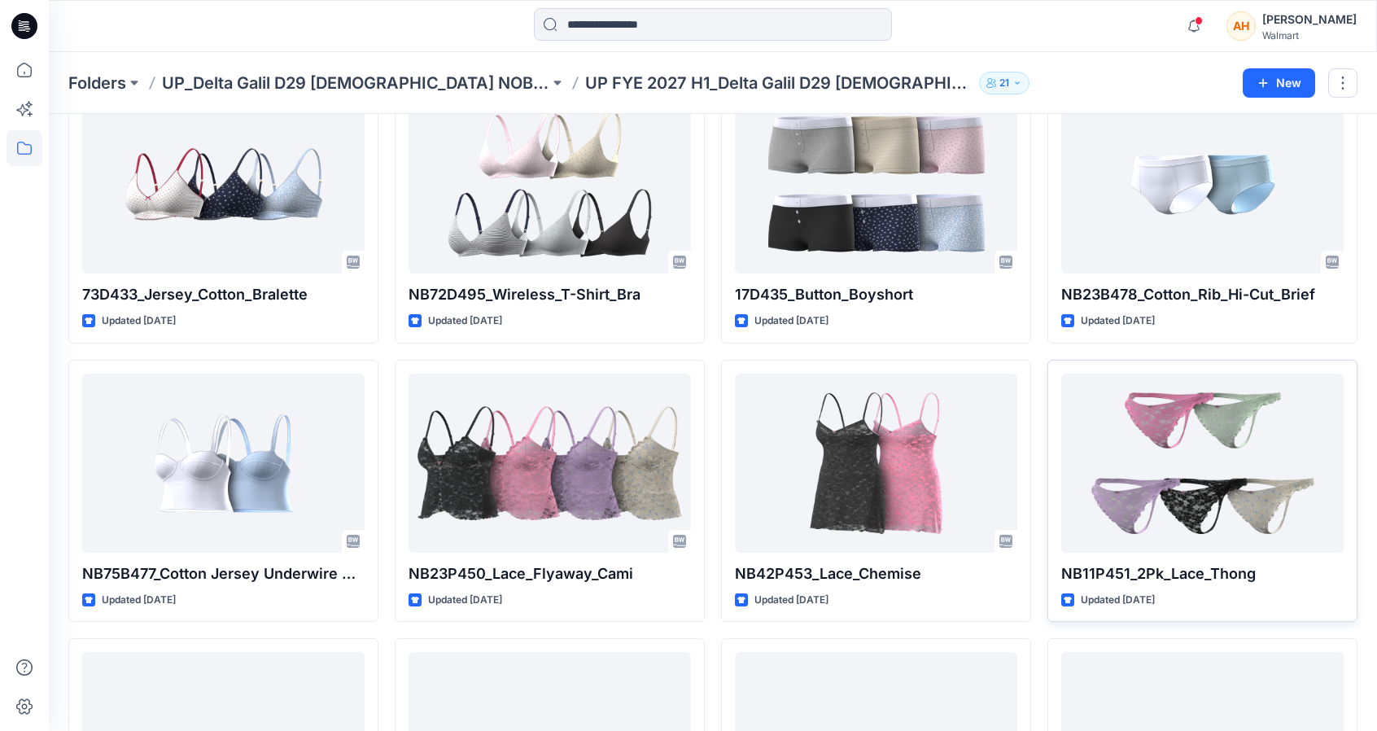
scroll to position [1212, 0]
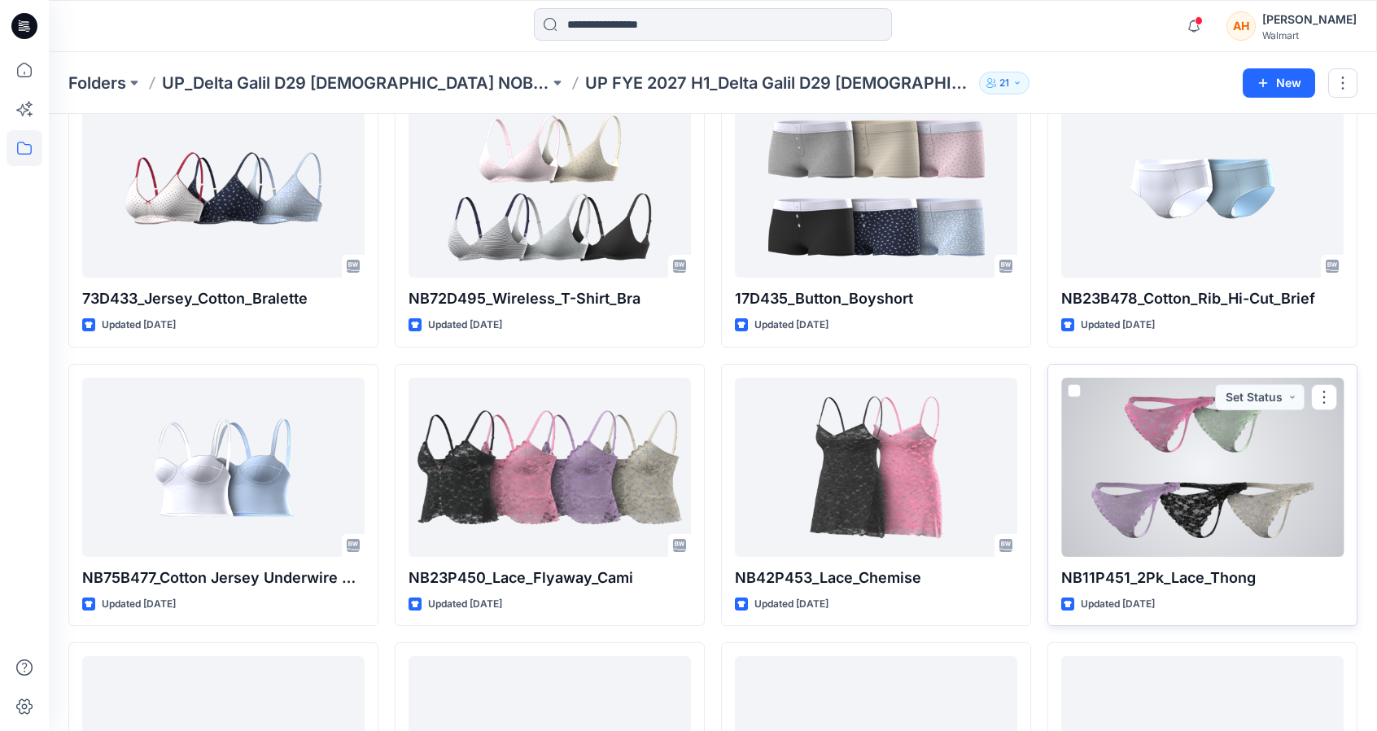
click at [1198, 484] on div at bounding box center [1202, 466] width 282 height 179
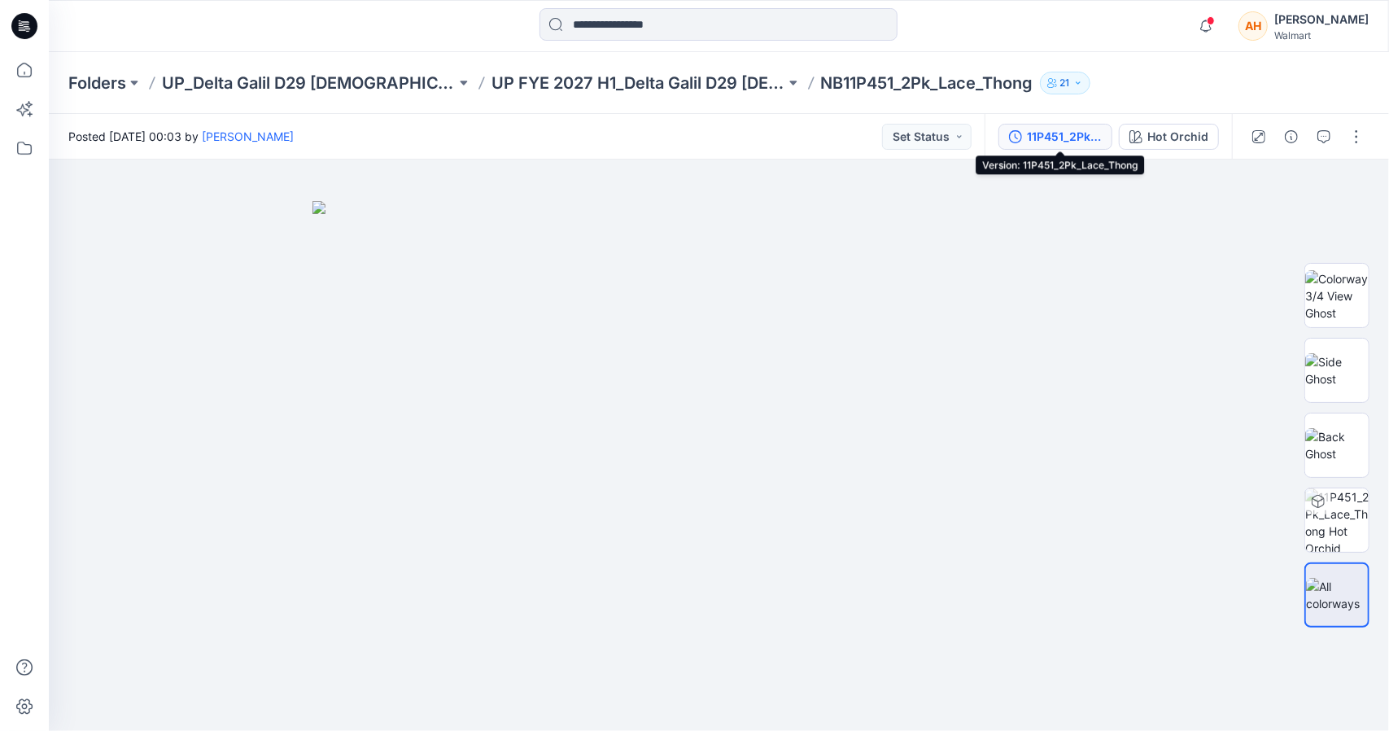
click at [1056, 133] on div "11P451_2Pk_Lace_Thong" at bounding box center [1064, 137] width 75 height 18
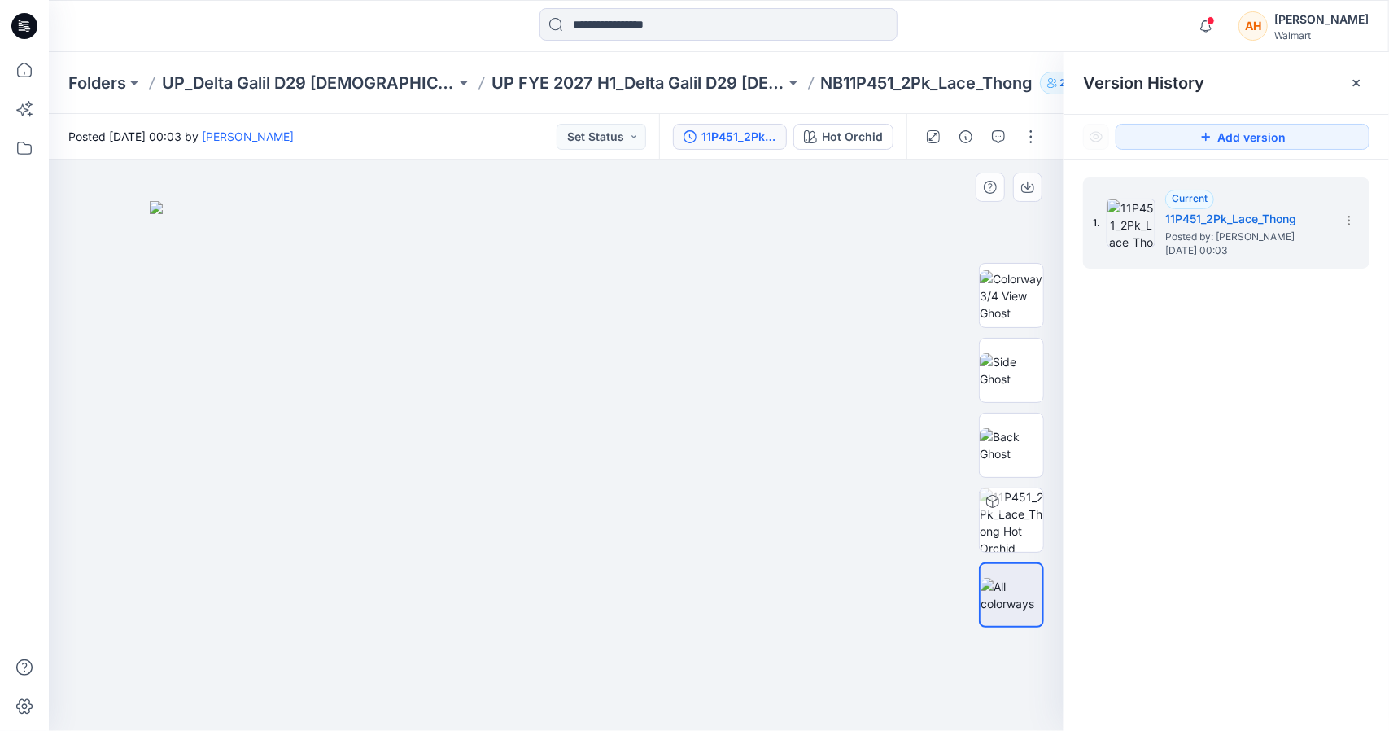
click at [883, 232] on img at bounding box center [557, 466] width 814 height 530
